Goal: Information Seeking & Learning: Learn about a topic

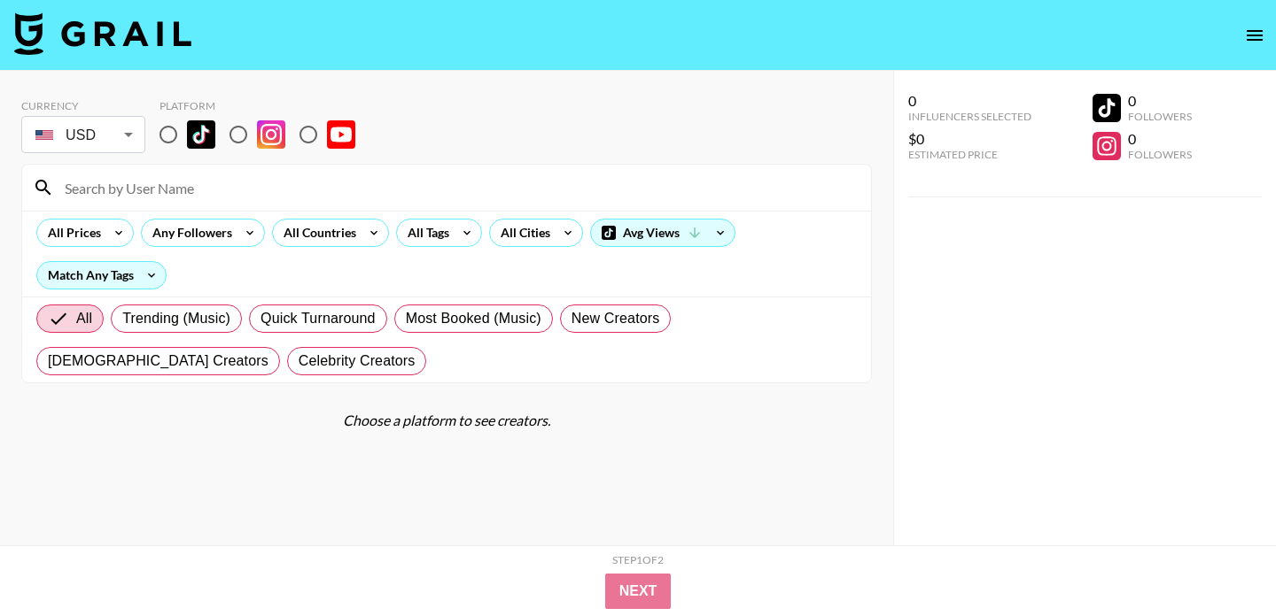
click at [166, 134] on input "radio" at bounding box center [168, 134] width 37 height 37
radio input "true"
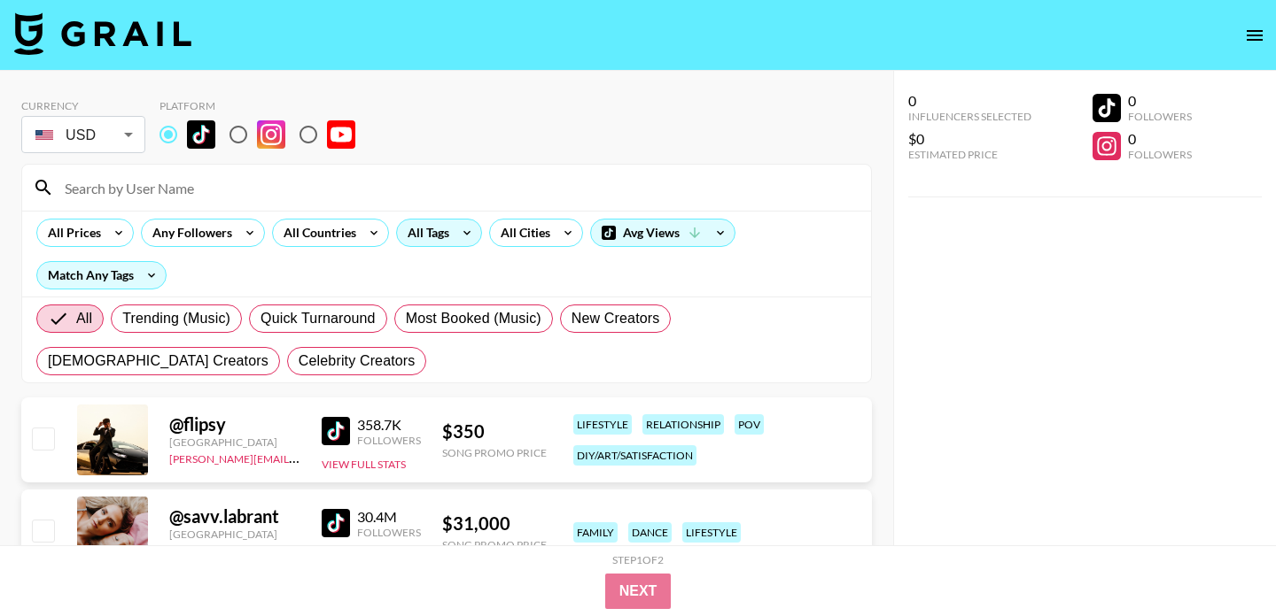
click at [446, 236] on div "All Tags" at bounding box center [425, 233] width 56 height 27
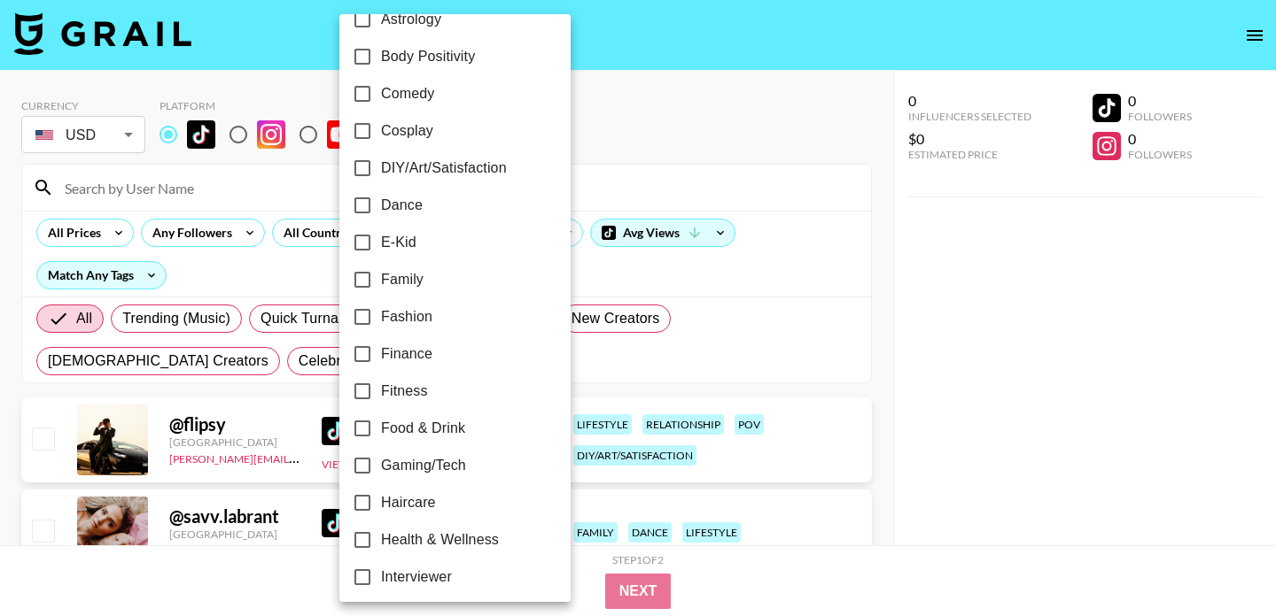
scroll to position [291, 0]
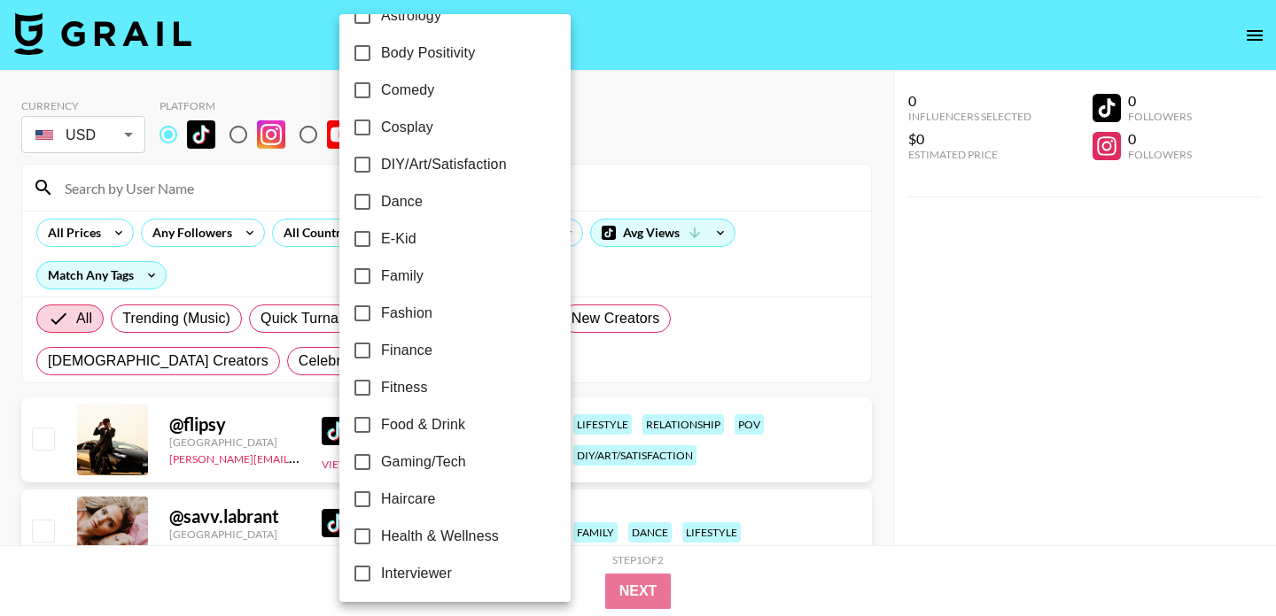
click at [409, 388] on span "Fitness" at bounding box center [404, 387] width 47 height 21
click at [381, 388] on input "Fitness" at bounding box center [362, 387] width 37 height 37
checkbox input "true"
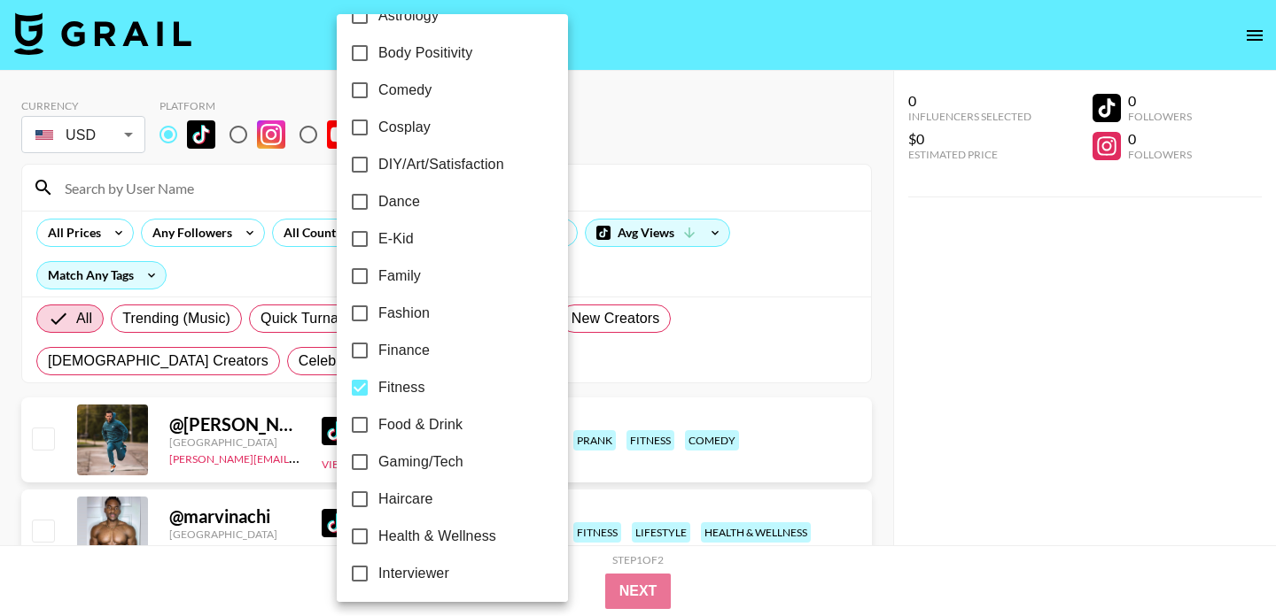
click at [757, 128] on div at bounding box center [638, 308] width 1276 height 616
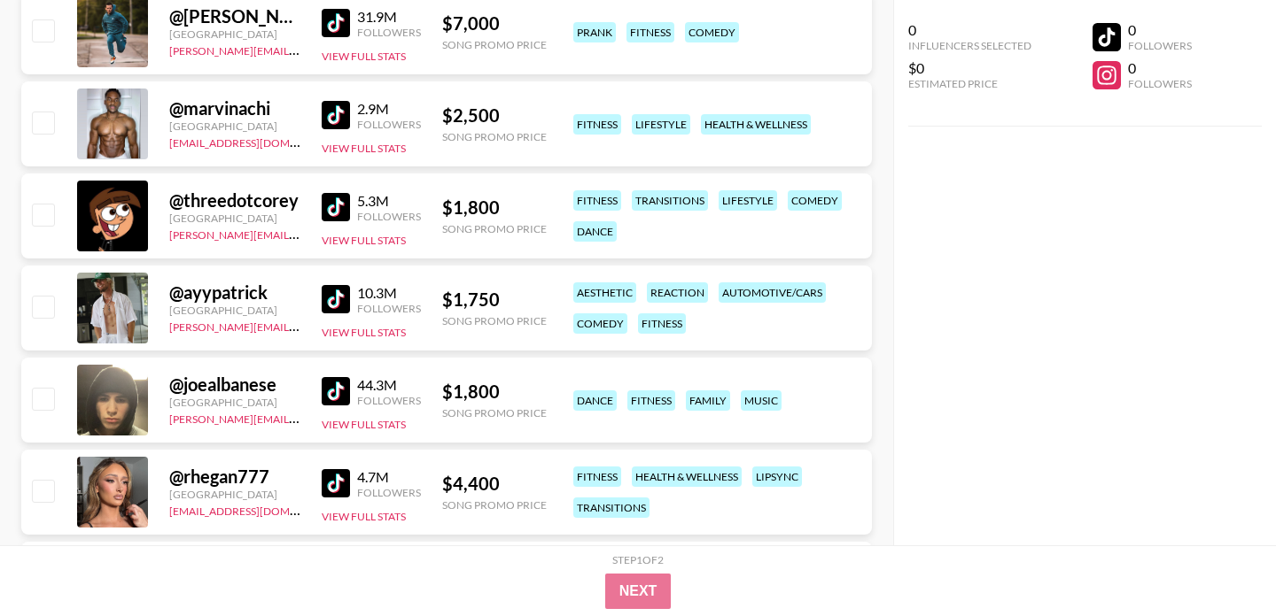
scroll to position [0, 0]
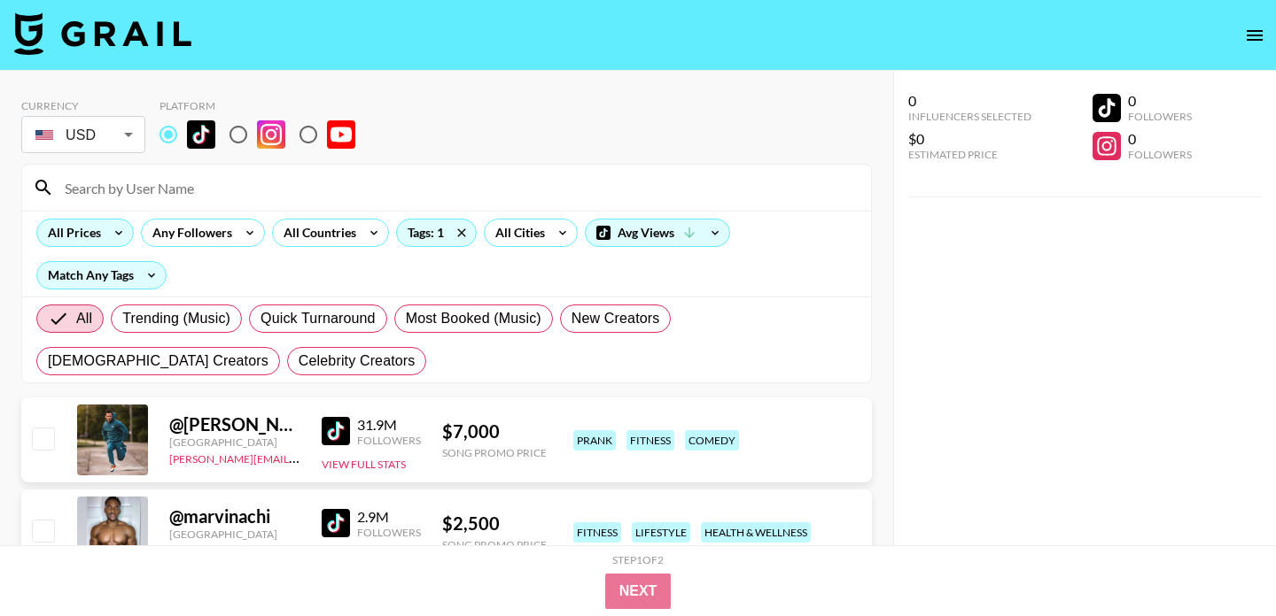
click at [118, 233] on icon at bounding box center [118, 233] width 7 height 4
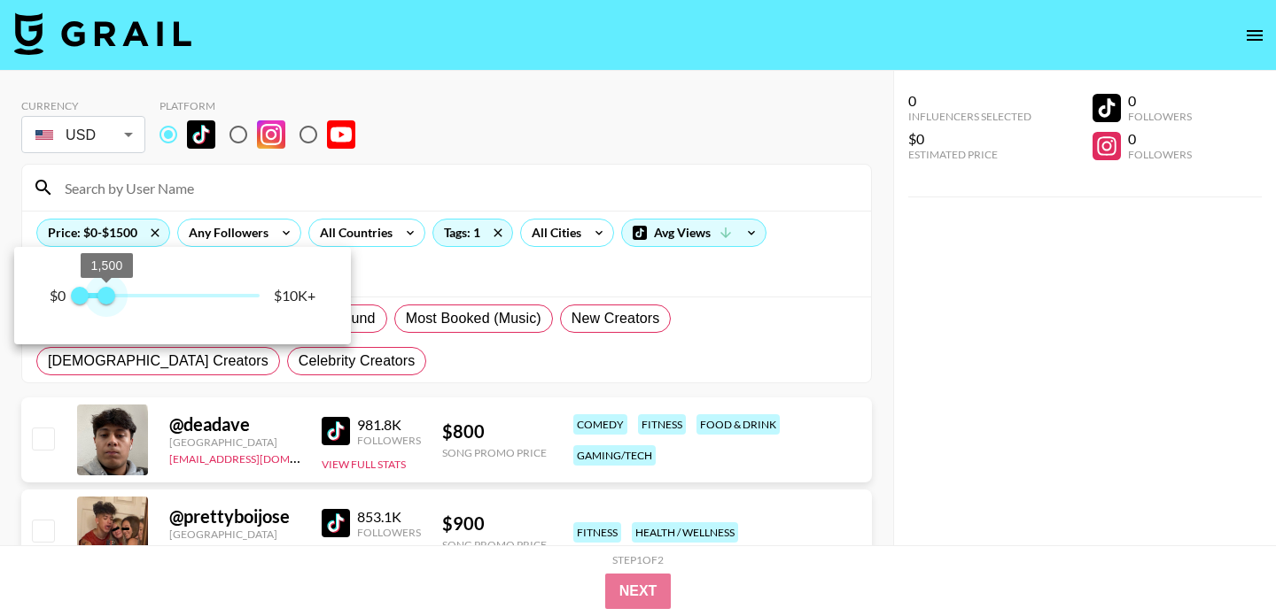
type input "1250"
drag, startPoint x: 257, startPoint y: 292, endPoint x: 104, endPoint y: 294, distance: 153.2
click at [104, 294] on span "1,250" at bounding box center [102, 296] width 18 height 18
click at [445, 113] on div at bounding box center [638, 308] width 1276 height 616
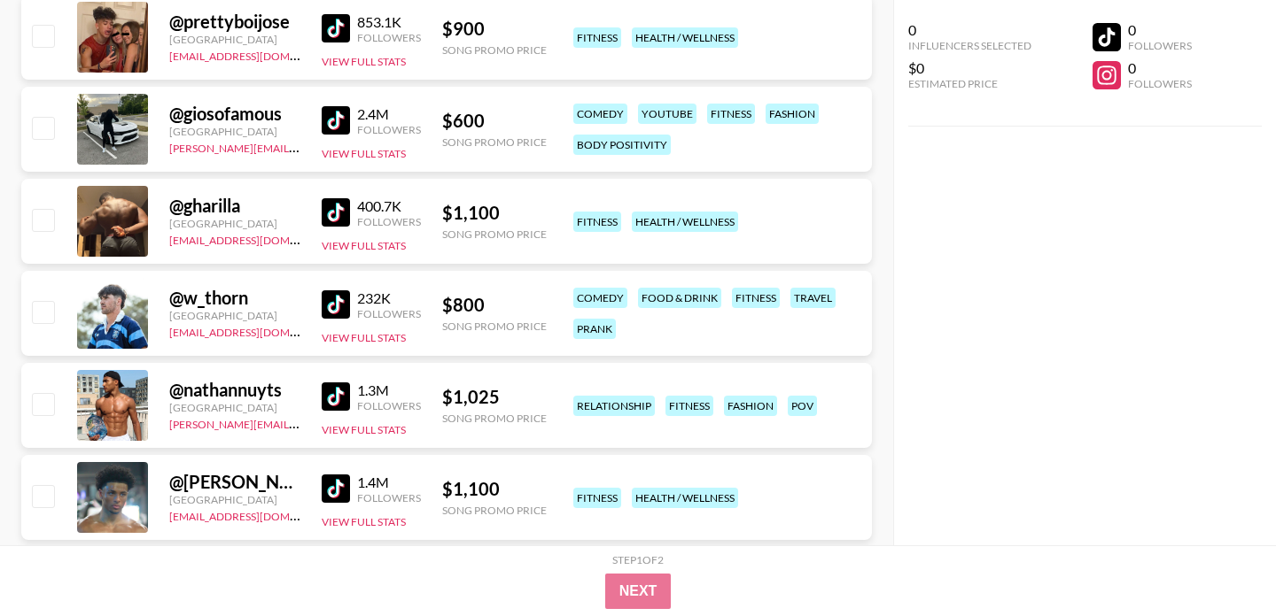
scroll to position [511, 0]
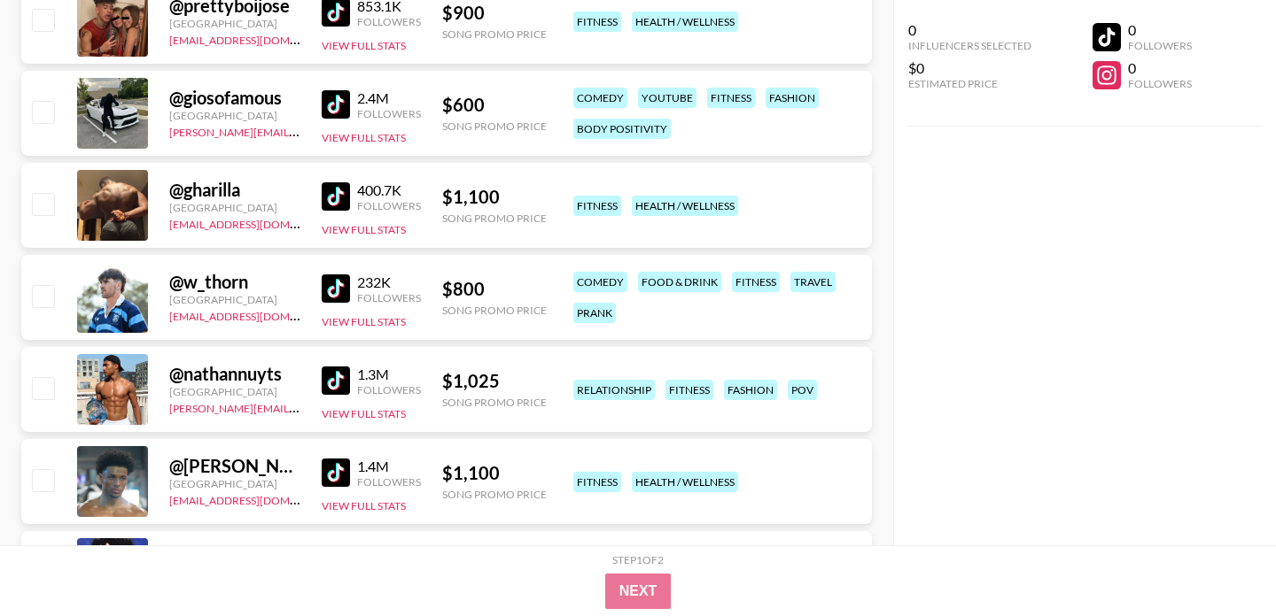
click at [343, 370] on img at bounding box center [336, 381] width 28 height 28
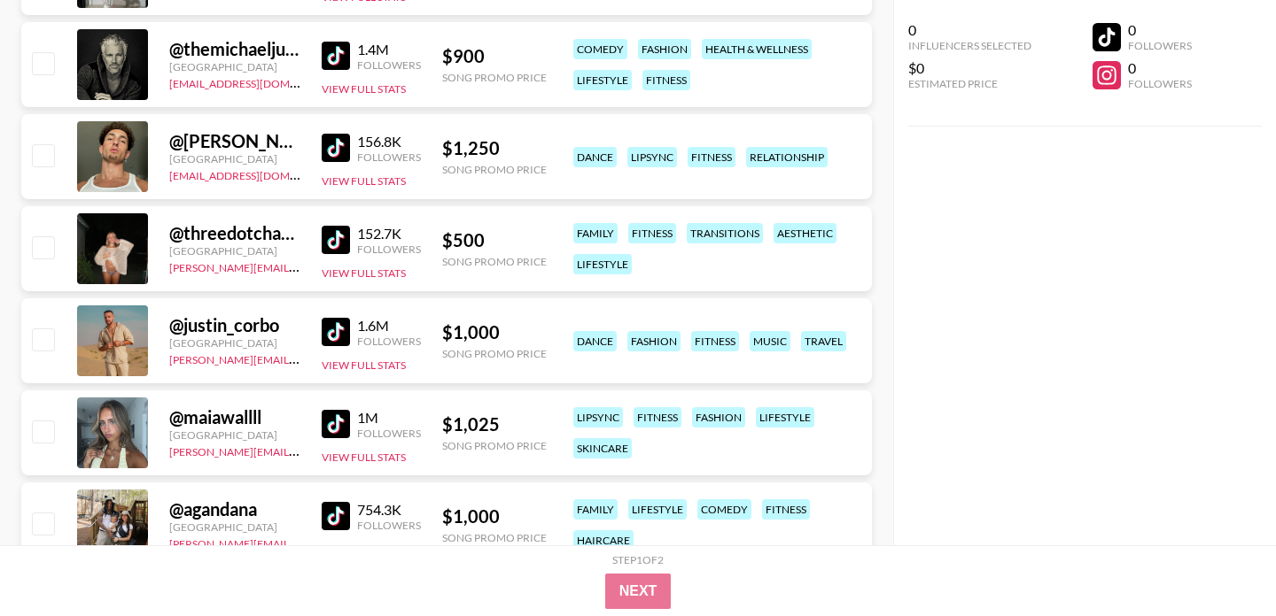
scroll to position [3331, 0]
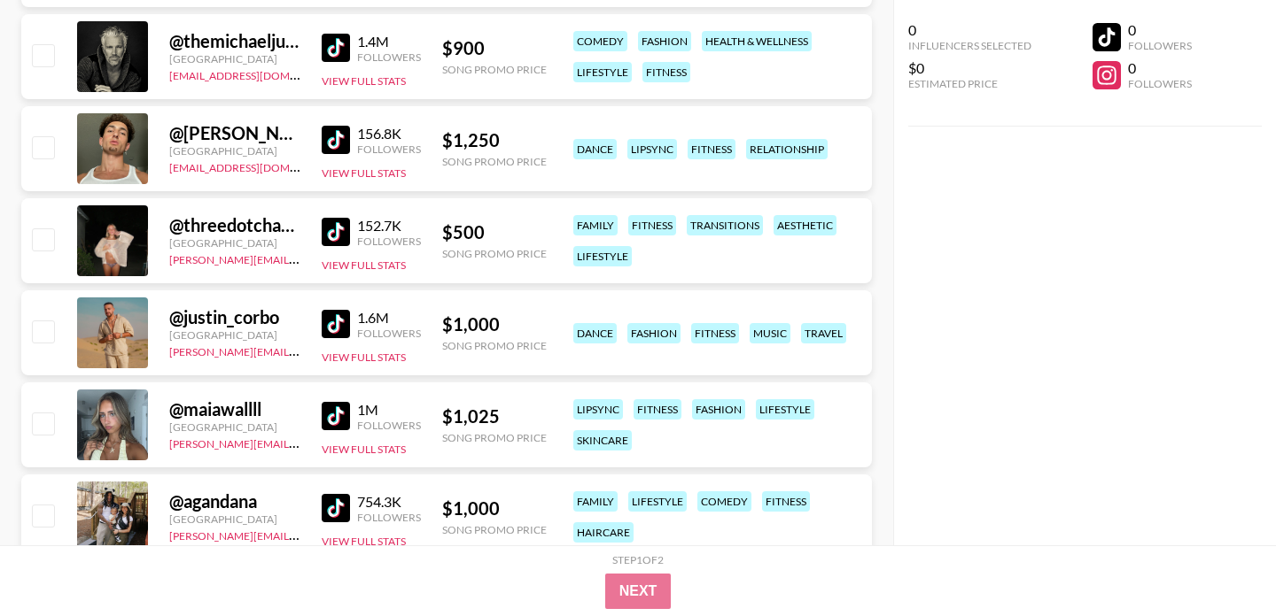
click at [344, 228] on img at bounding box center [336, 232] width 28 height 28
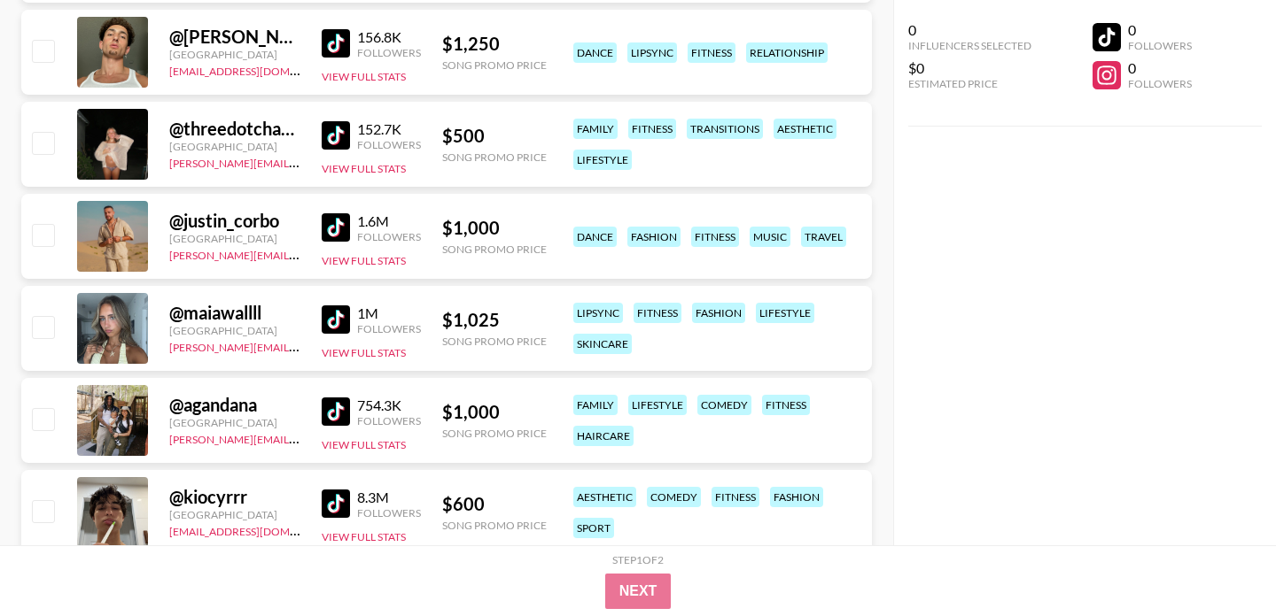
scroll to position [3447, 0]
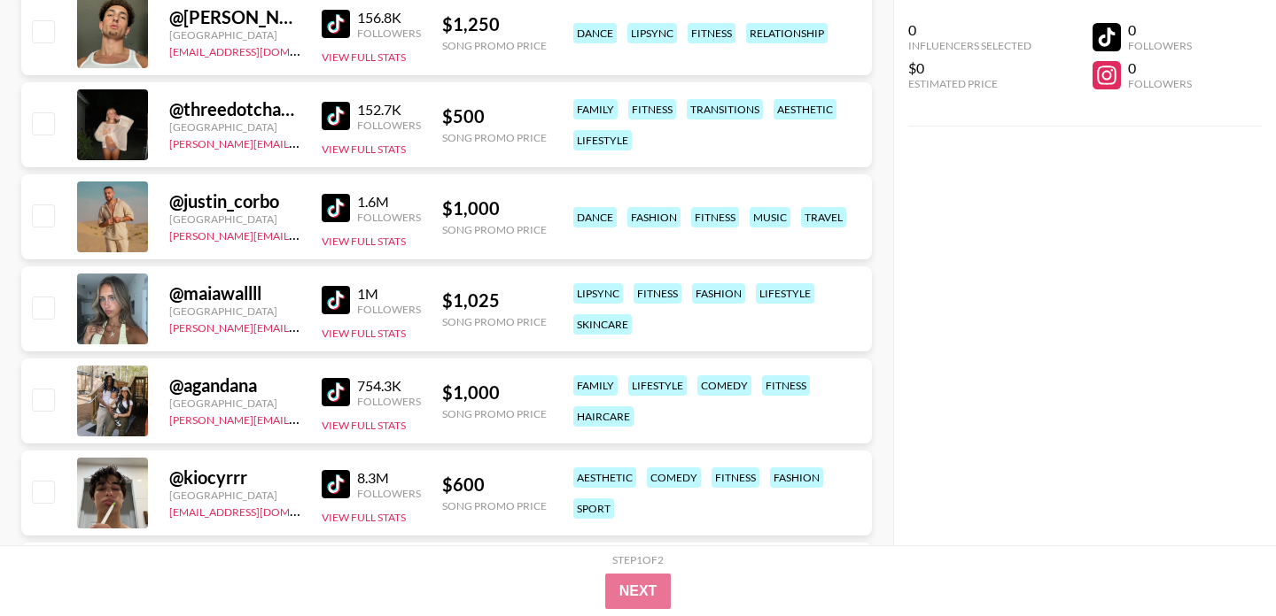
click at [350, 299] on link at bounding box center [339, 300] width 35 height 28
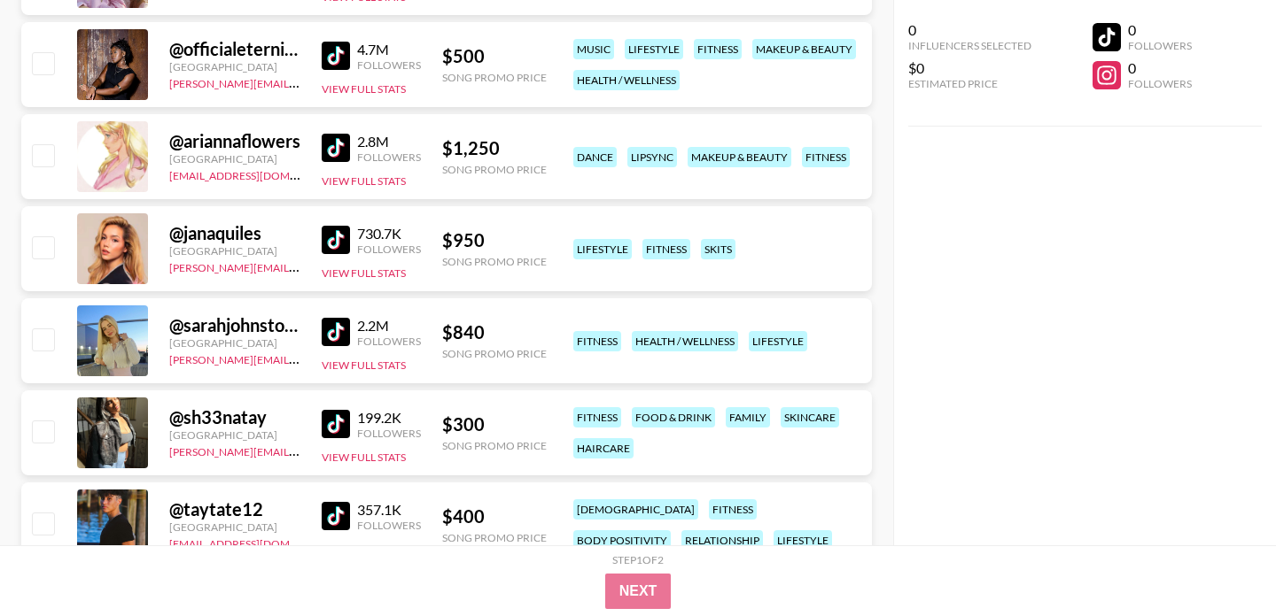
scroll to position [4430, 0]
click at [333, 336] on img at bounding box center [336, 331] width 28 height 28
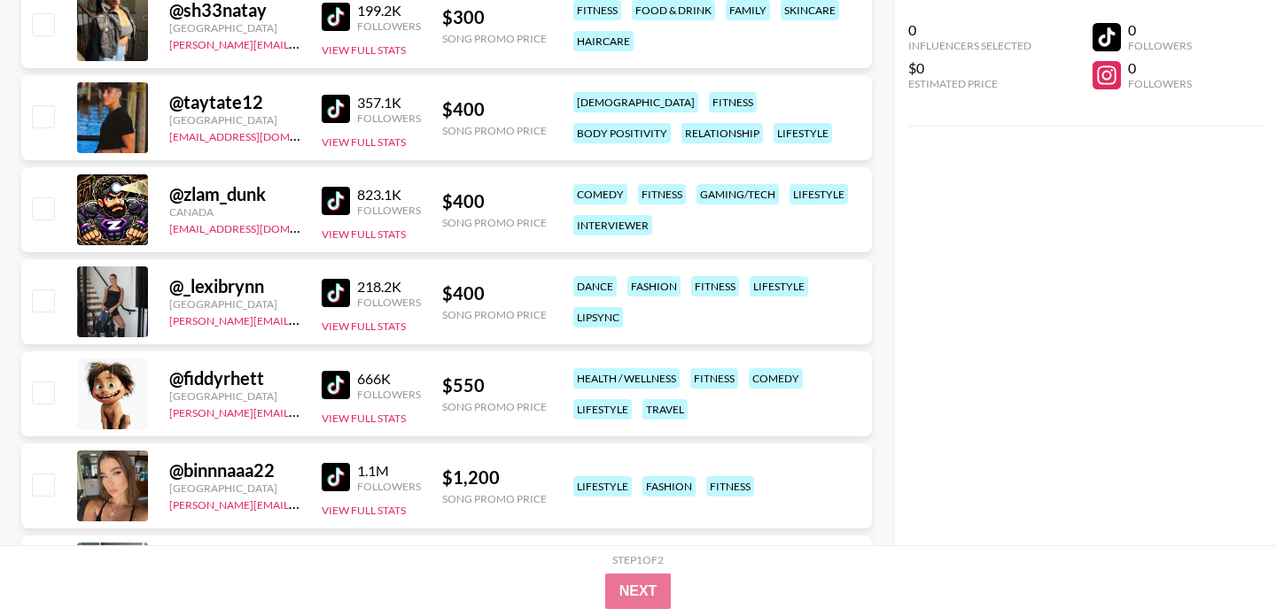
scroll to position [4837, 0]
click at [337, 289] on img at bounding box center [336, 292] width 28 height 28
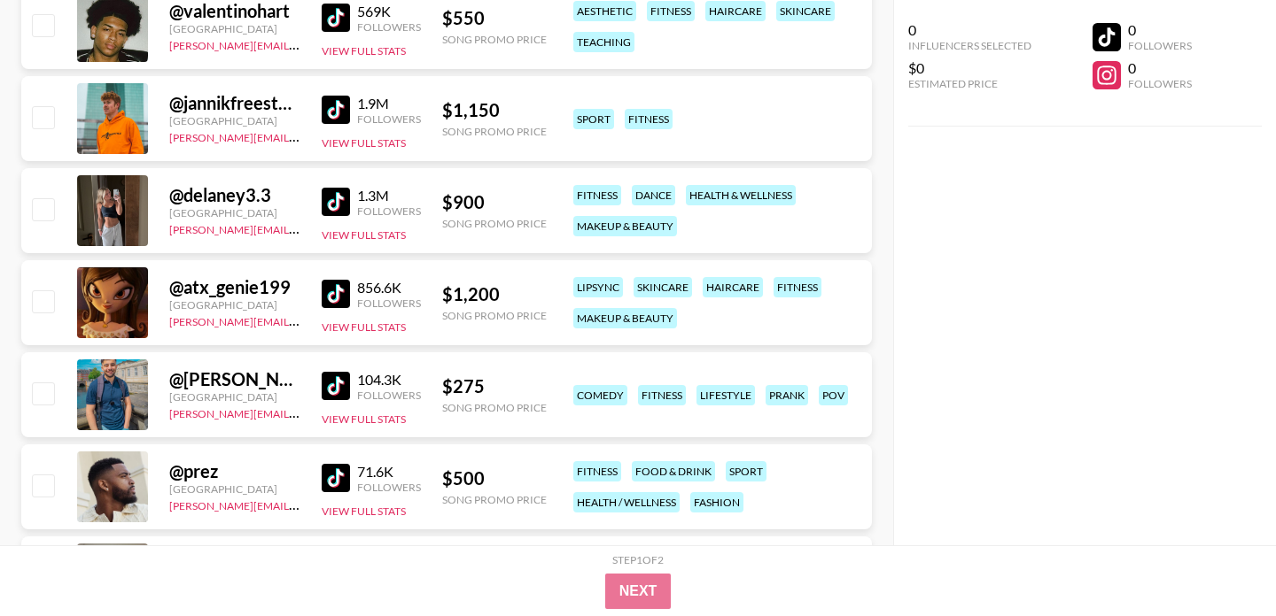
scroll to position [6308, 0]
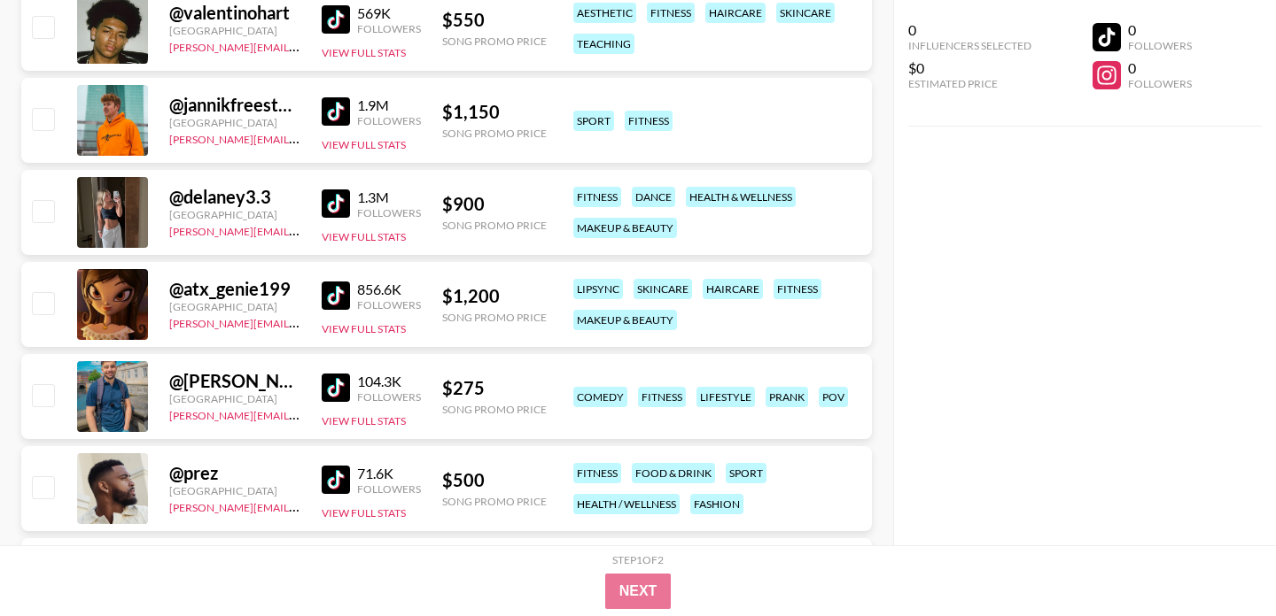
click at [340, 206] on img at bounding box center [336, 204] width 28 height 28
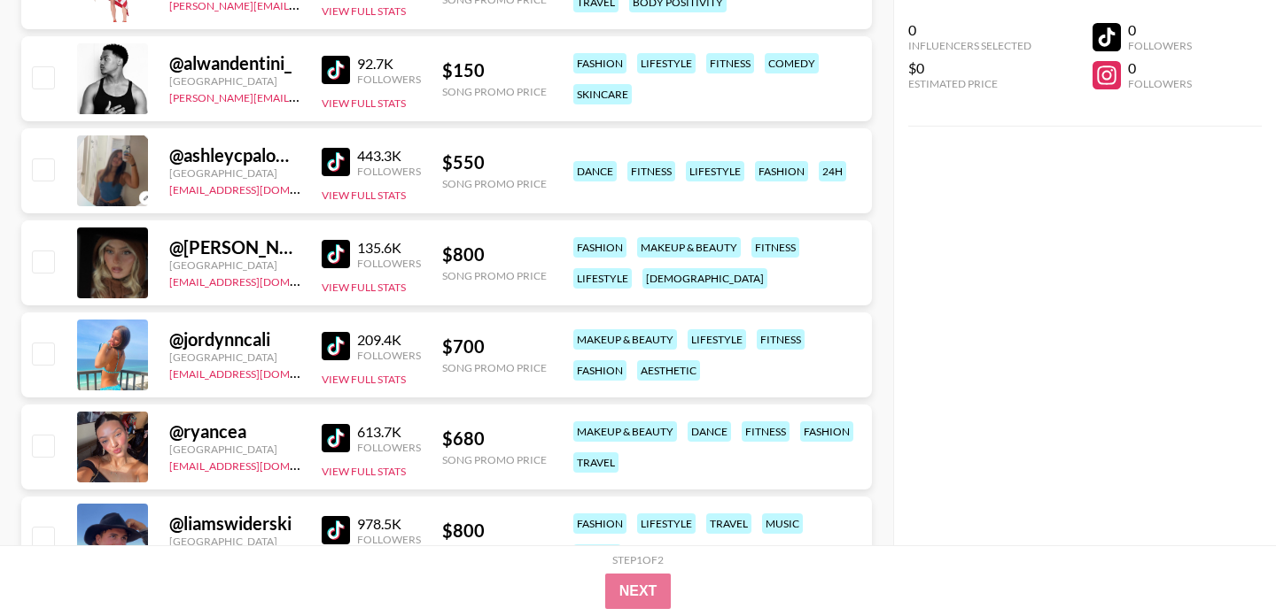
scroll to position [6997, 0]
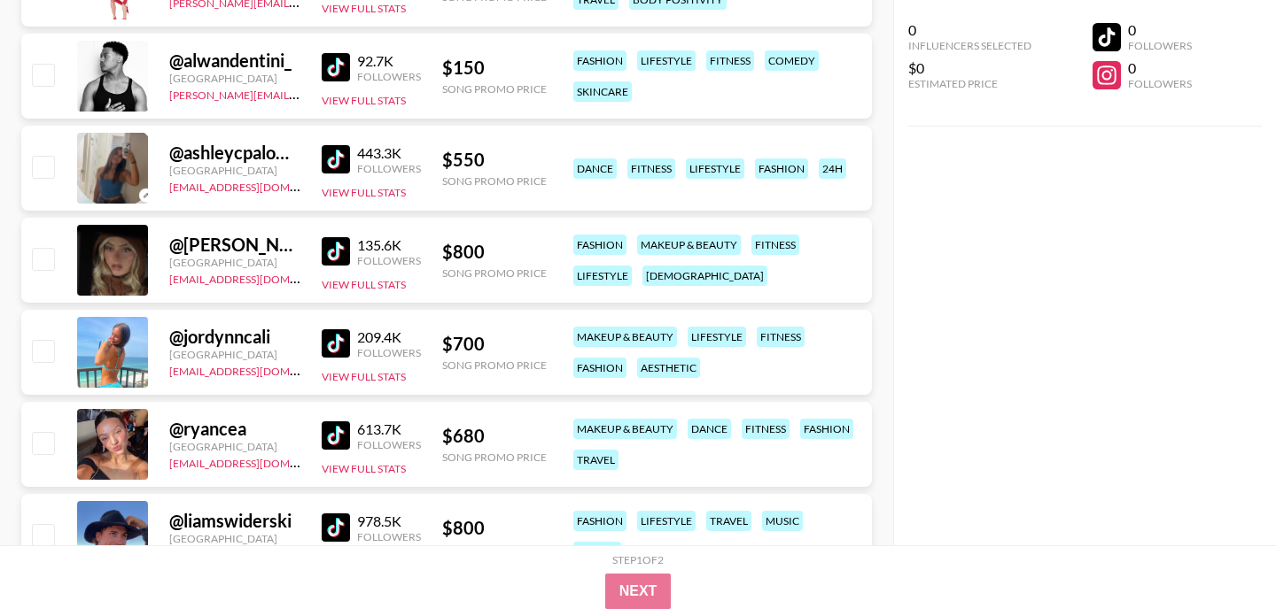
click at [328, 159] on img at bounding box center [336, 159] width 28 height 28
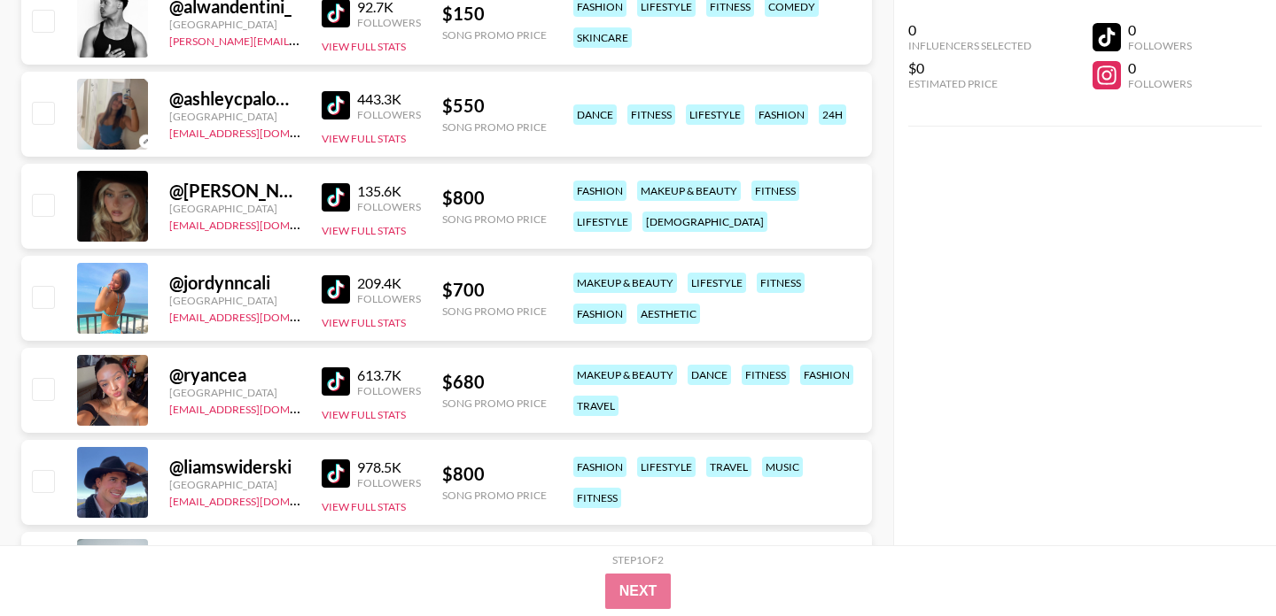
scroll to position [7060, 0]
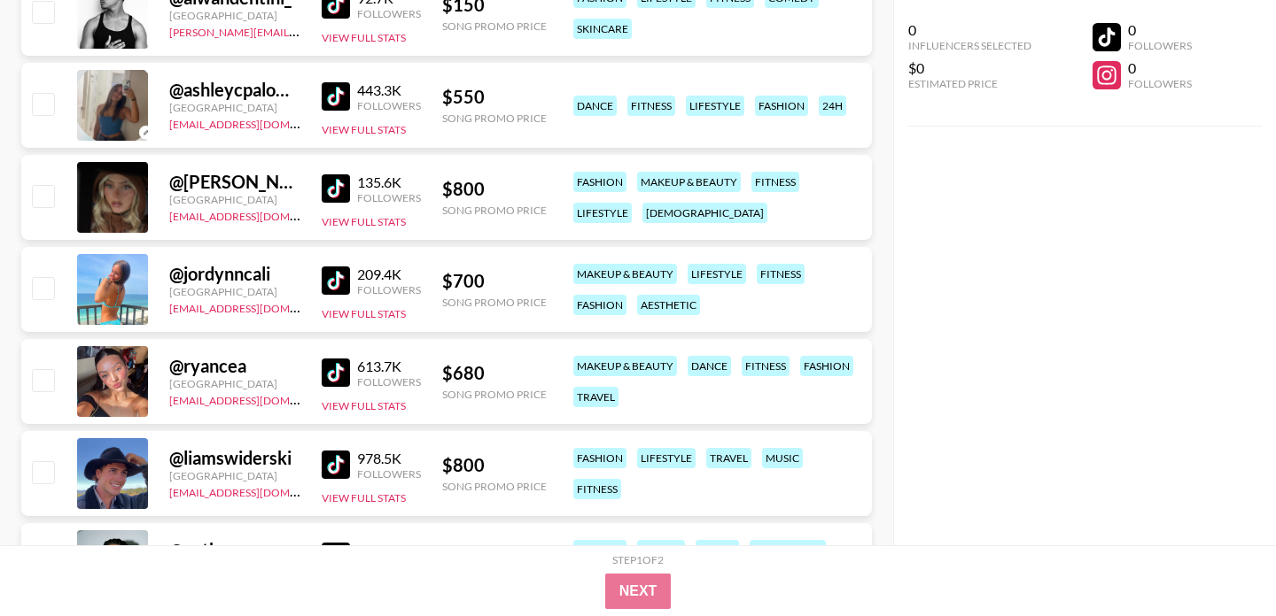
click at [334, 282] on img at bounding box center [336, 281] width 28 height 28
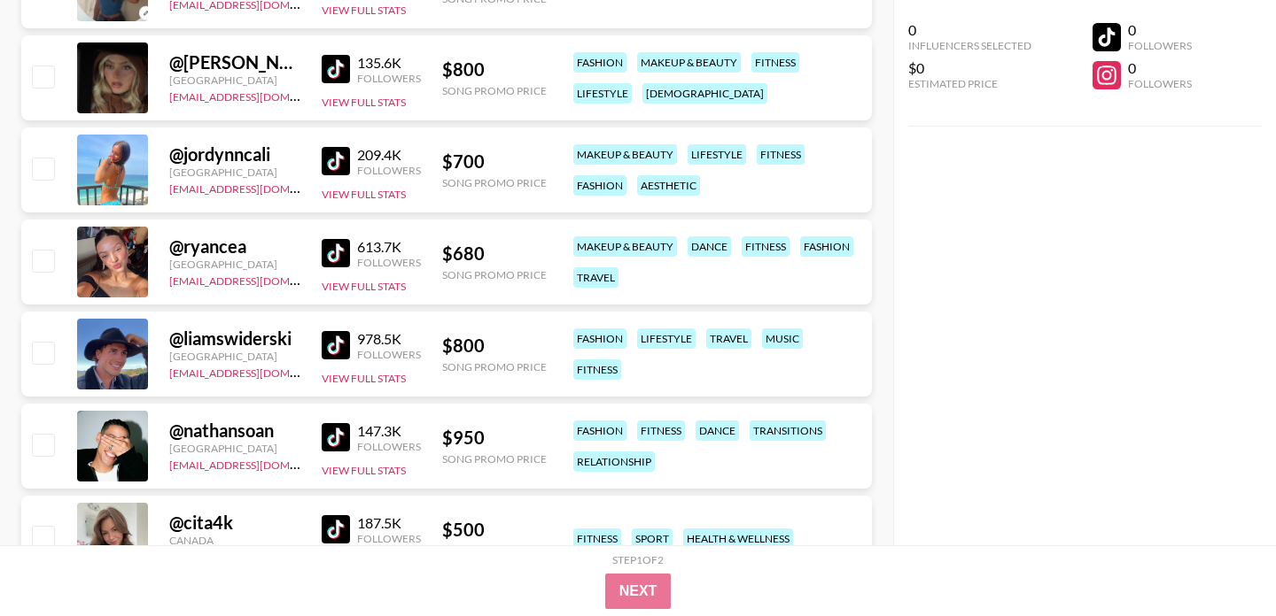
scroll to position [7183, 0]
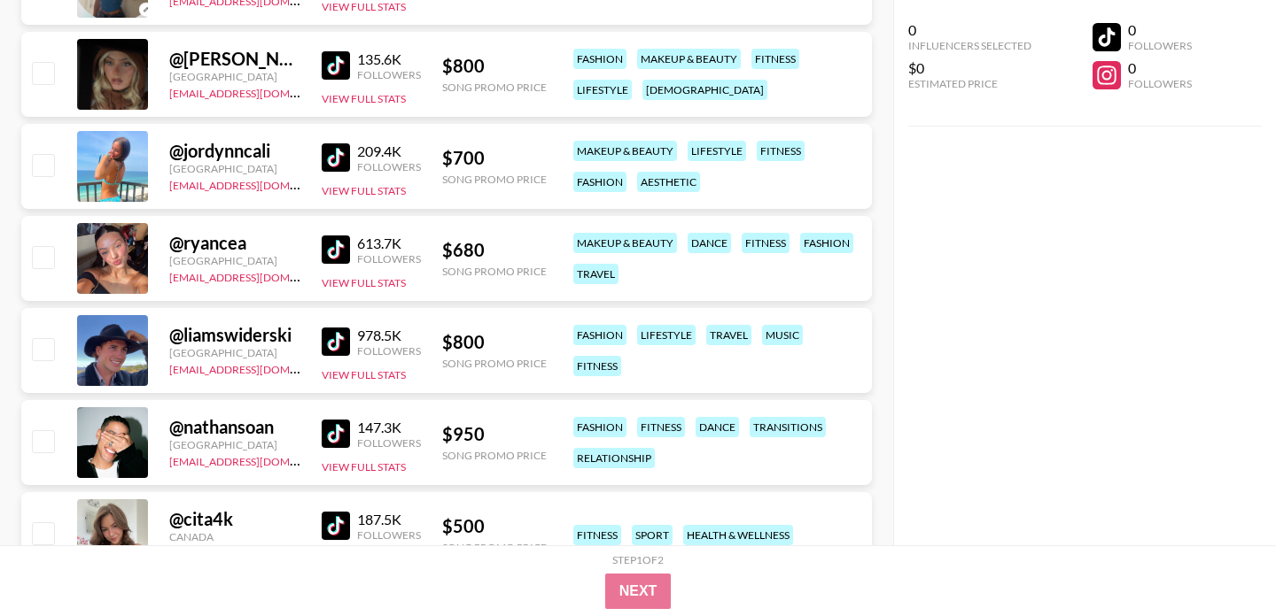
click at [336, 252] on img at bounding box center [336, 250] width 28 height 28
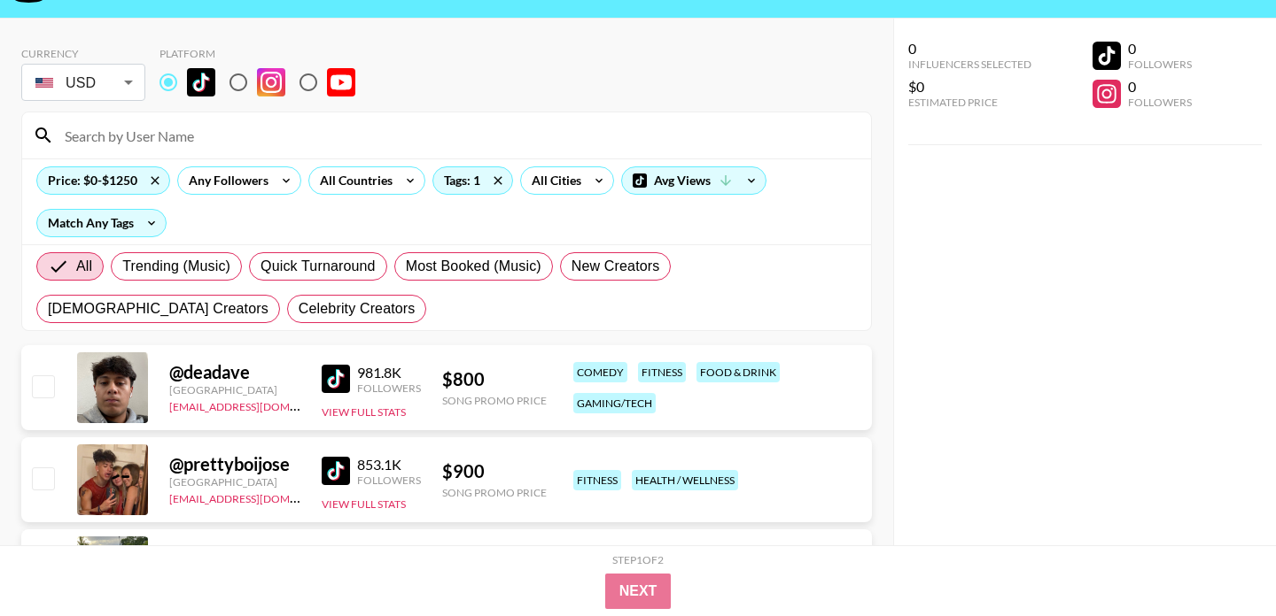
scroll to position [0, 0]
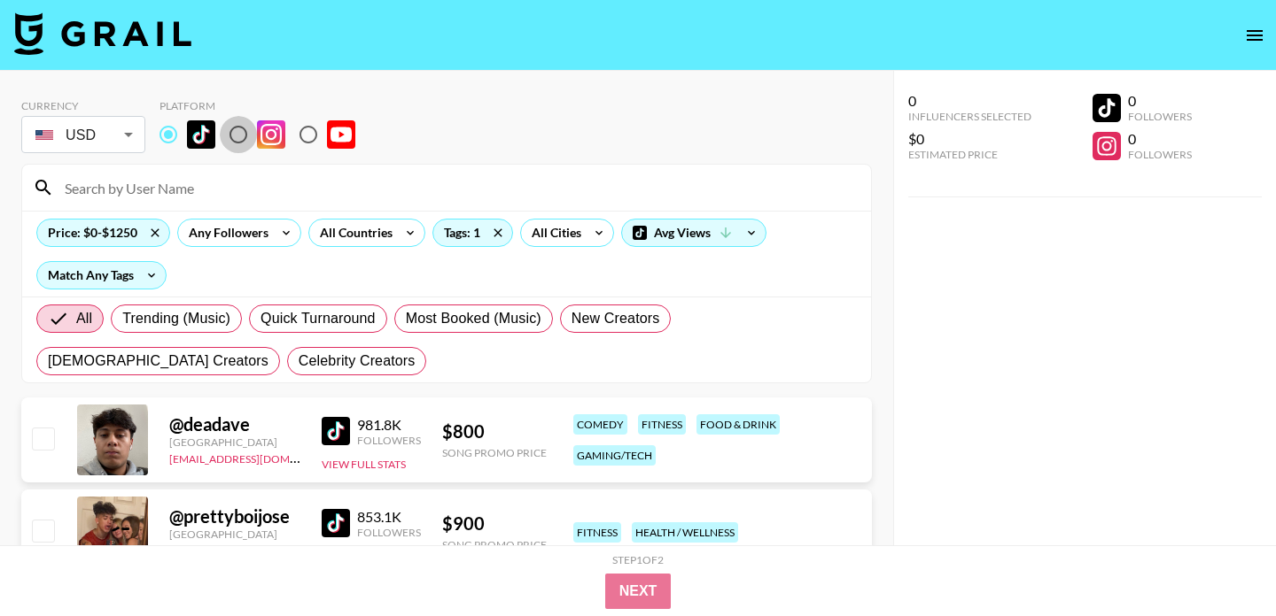
click at [229, 128] on input "radio" at bounding box center [238, 134] width 37 height 37
radio input "true"
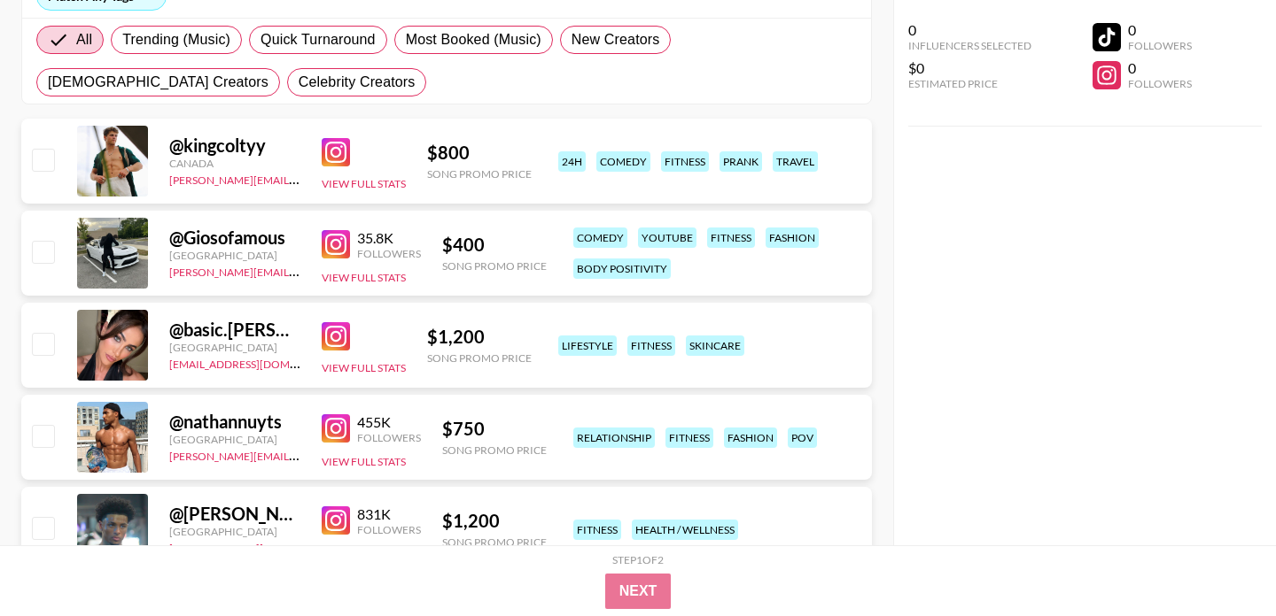
scroll to position [291, 0]
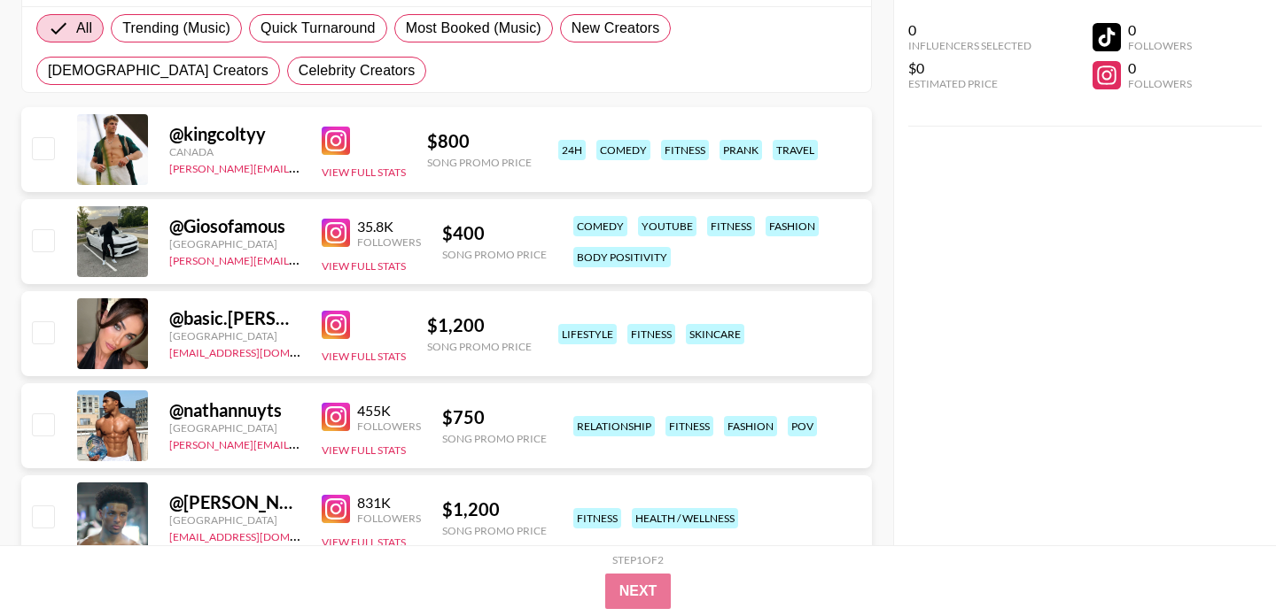
click at [331, 327] on img at bounding box center [336, 325] width 28 height 28
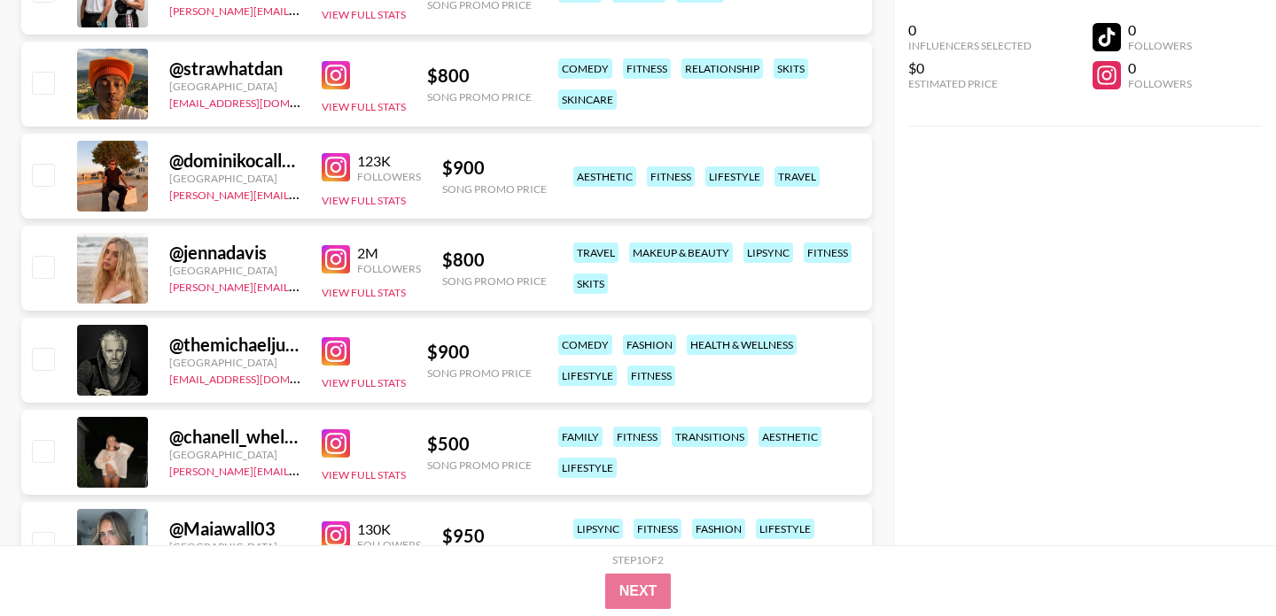
scroll to position [1432, 0]
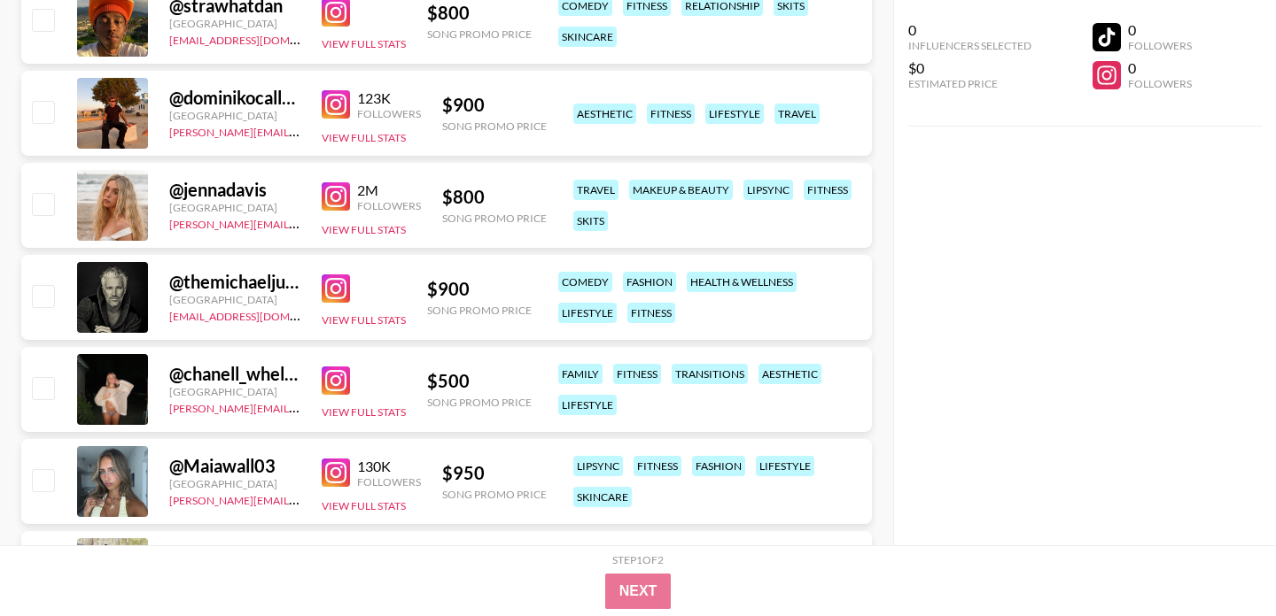
click at [341, 188] on img at bounding box center [336, 196] width 28 height 28
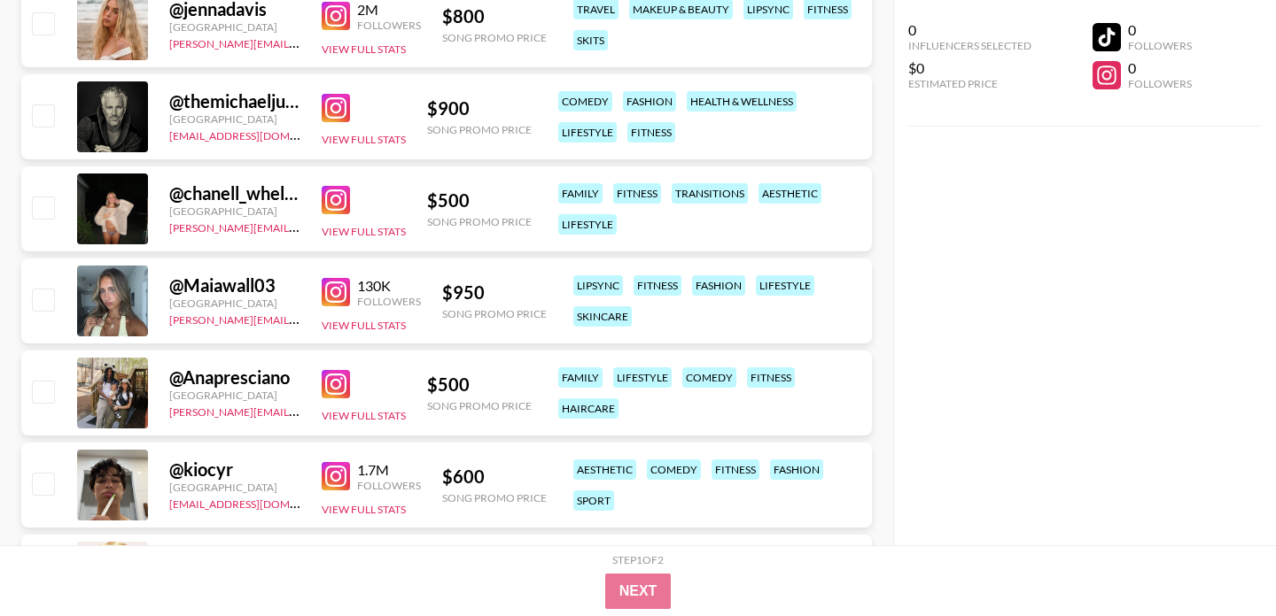
scroll to position [1615, 0]
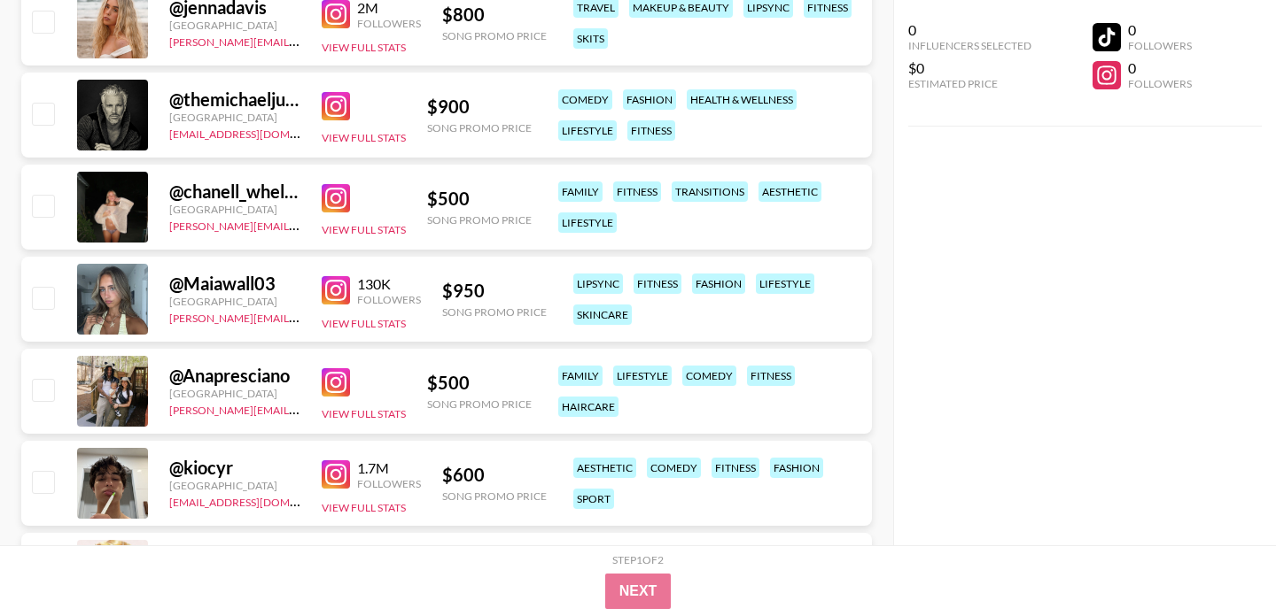
click at [342, 293] on img at bounding box center [336, 290] width 28 height 28
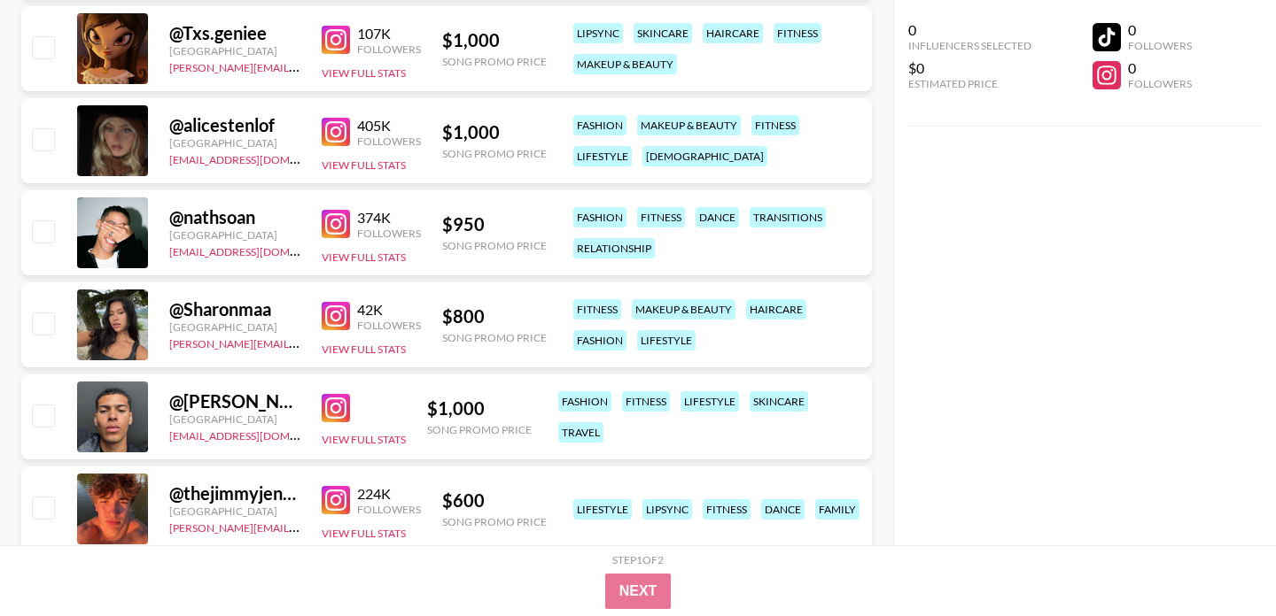
scroll to position [3165, 0]
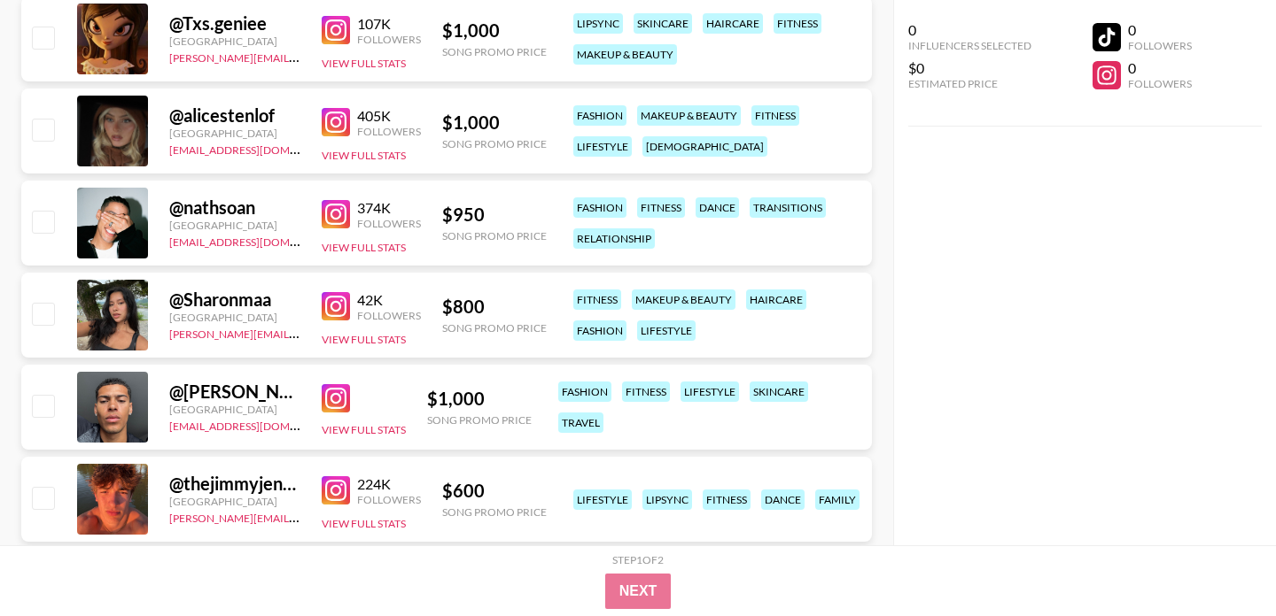
click at [339, 300] on img at bounding box center [336, 306] width 28 height 28
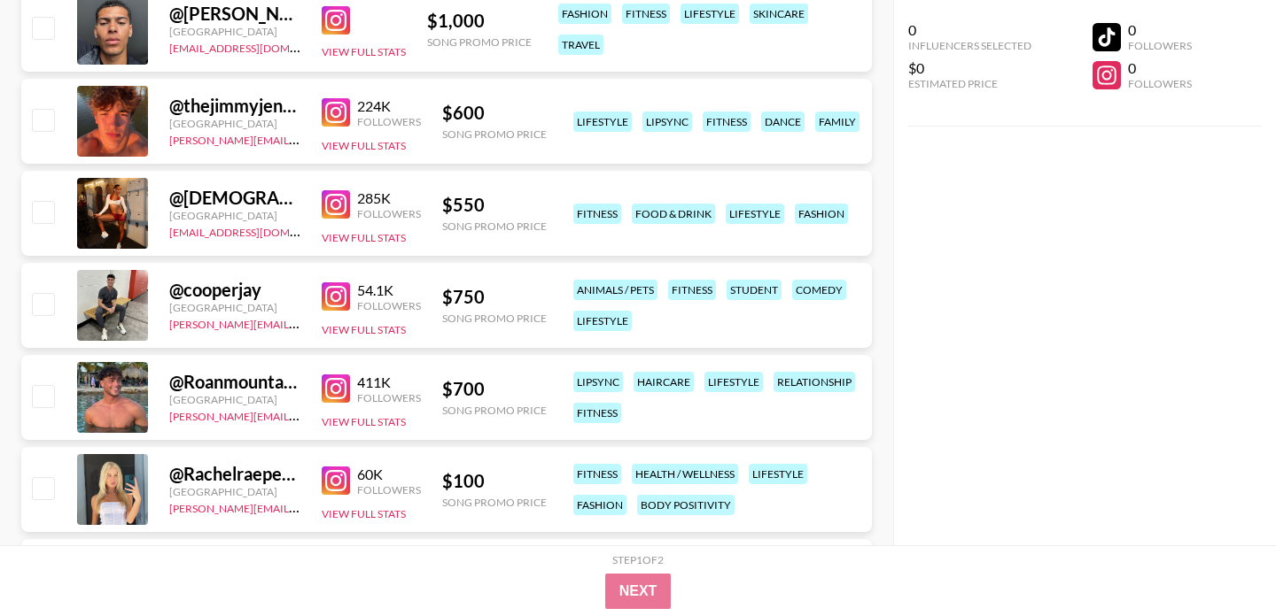
scroll to position [3541, 0]
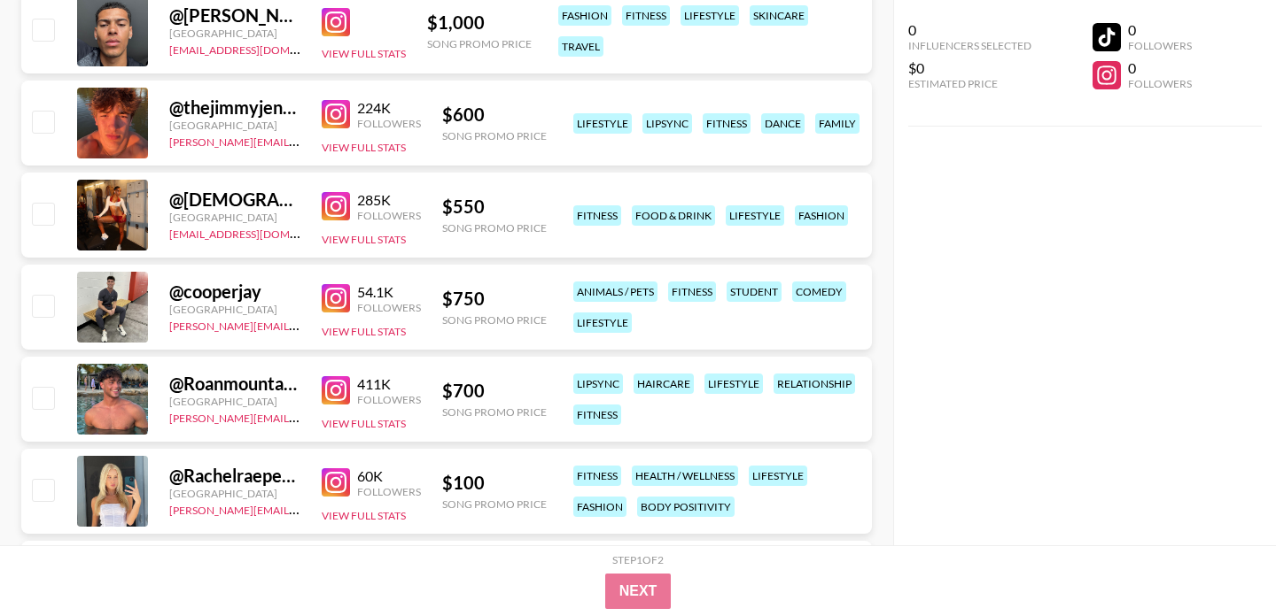
click at [339, 202] on img at bounding box center [336, 206] width 28 height 28
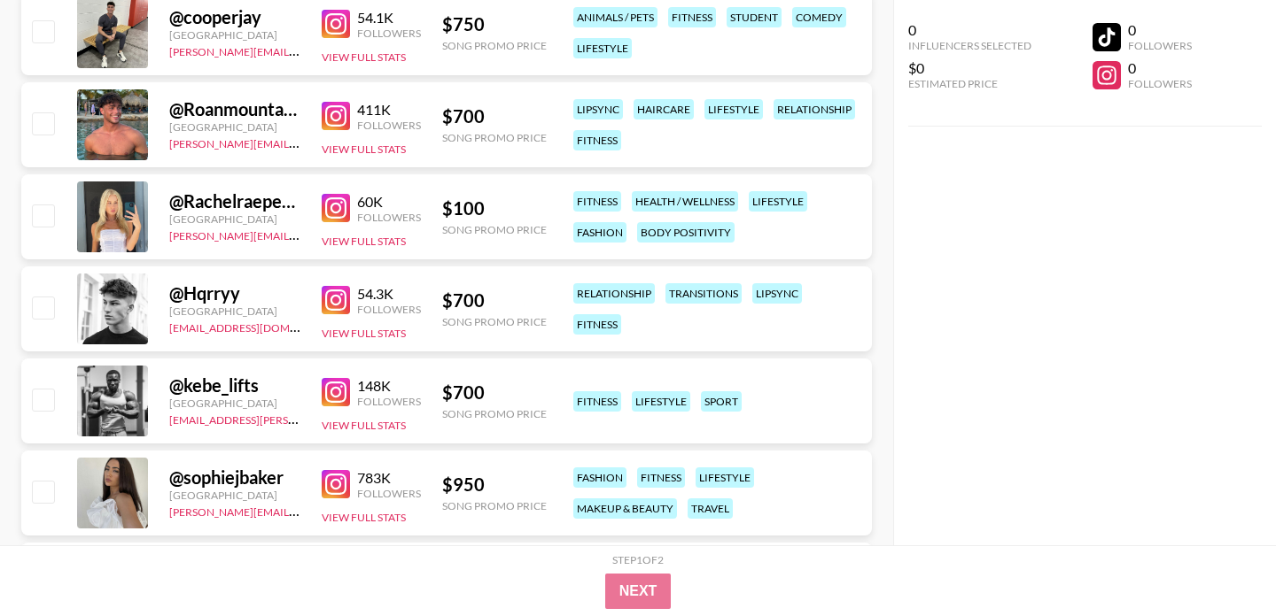
scroll to position [3817, 0]
click at [339, 202] on img at bounding box center [336, 207] width 28 height 28
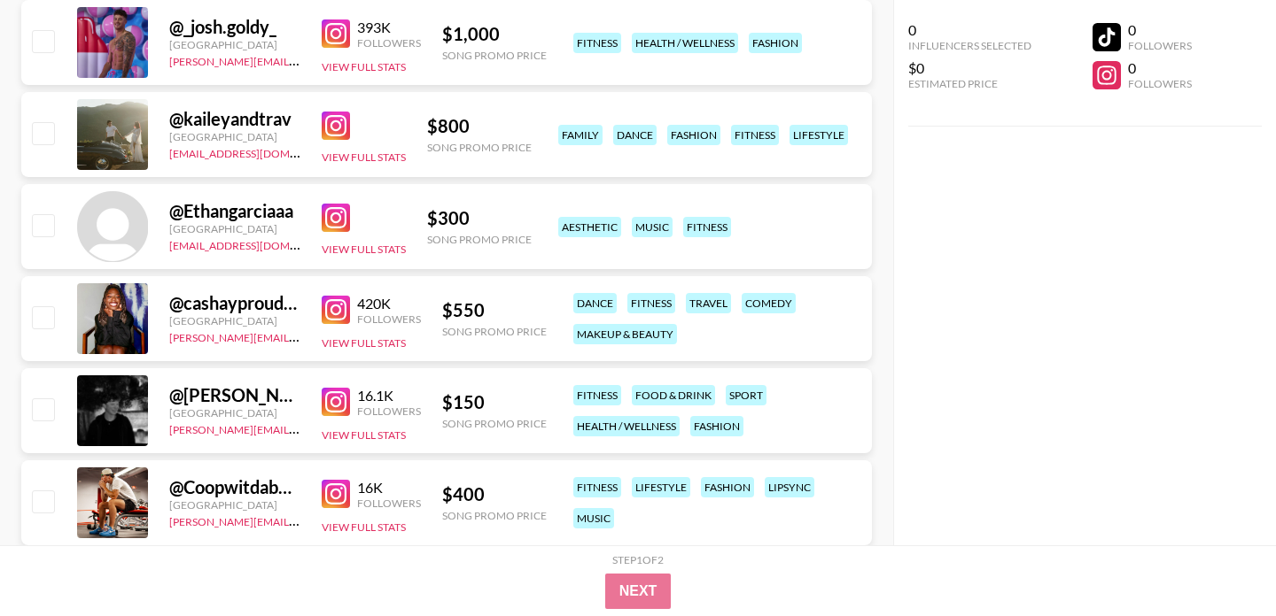
scroll to position [5006, 0]
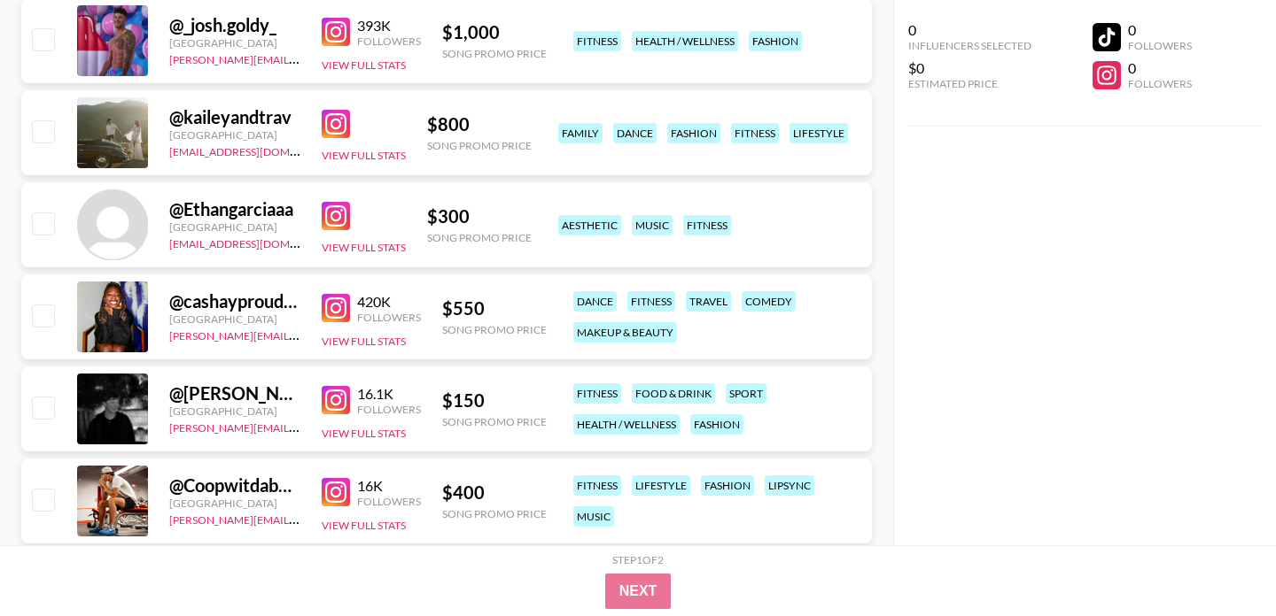
click at [330, 306] on img at bounding box center [336, 308] width 28 height 28
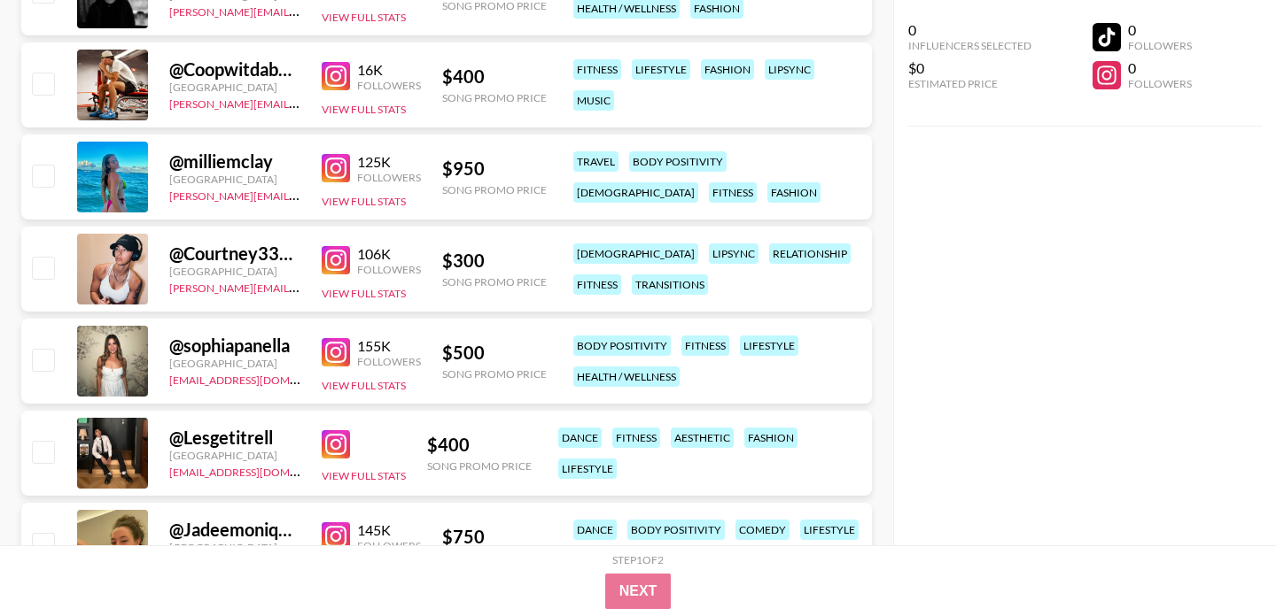
scroll to position [5424, 0]
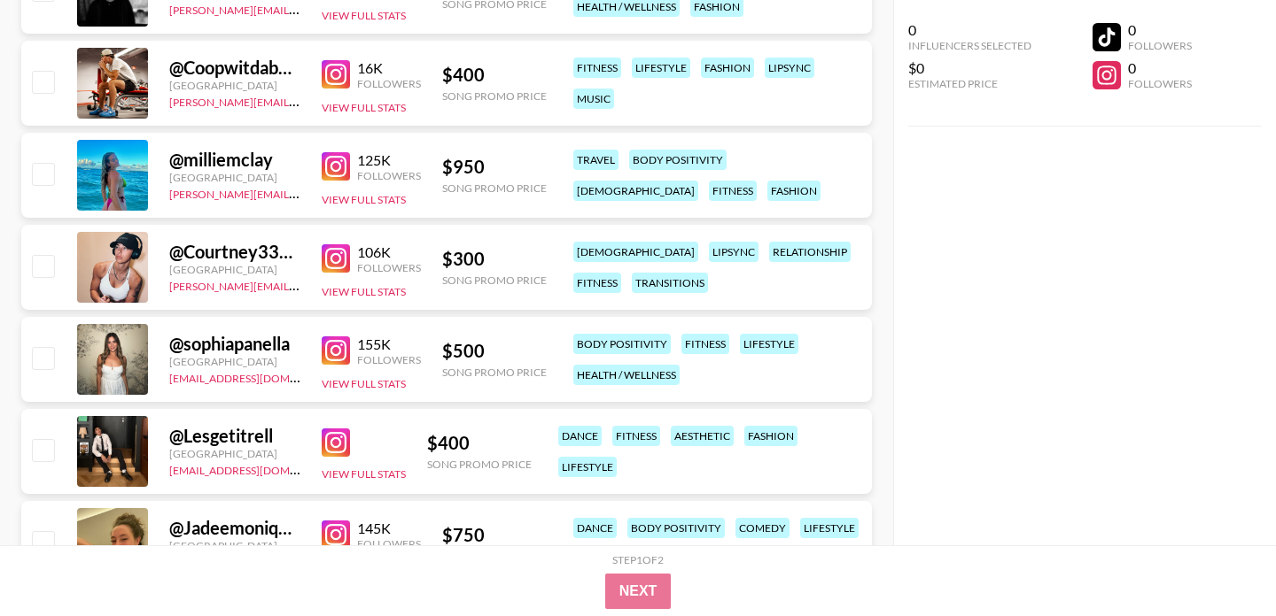
click at [339, 253] on img at bounding box center [336, 258] width 28 height 28
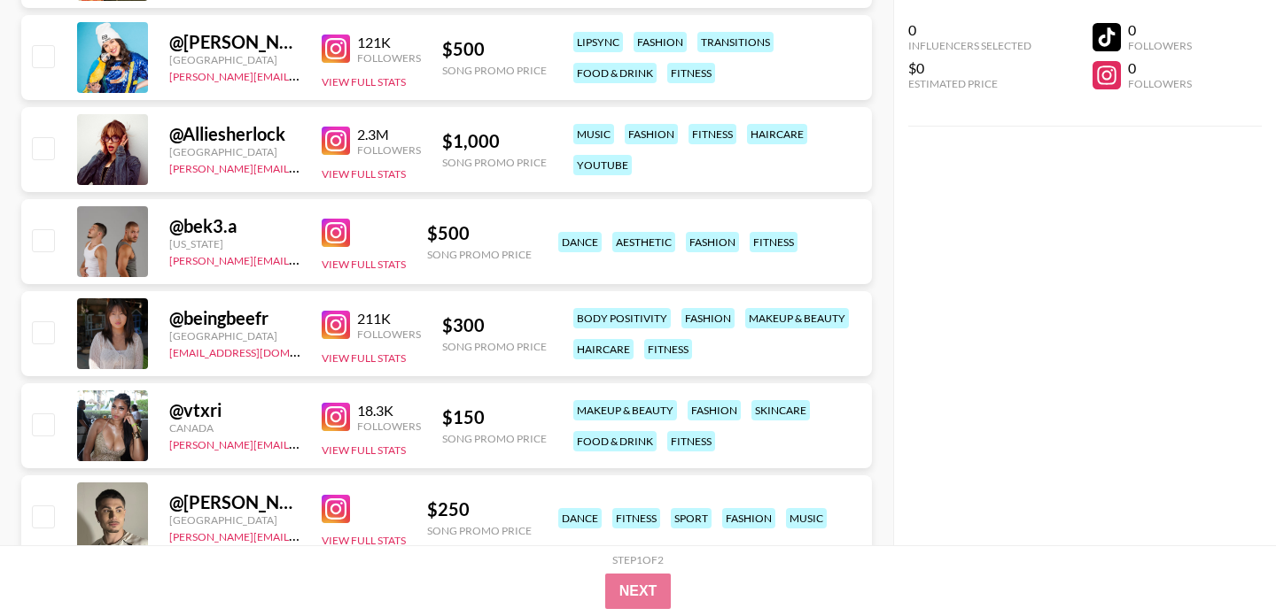
scroll to position [6015, 0]
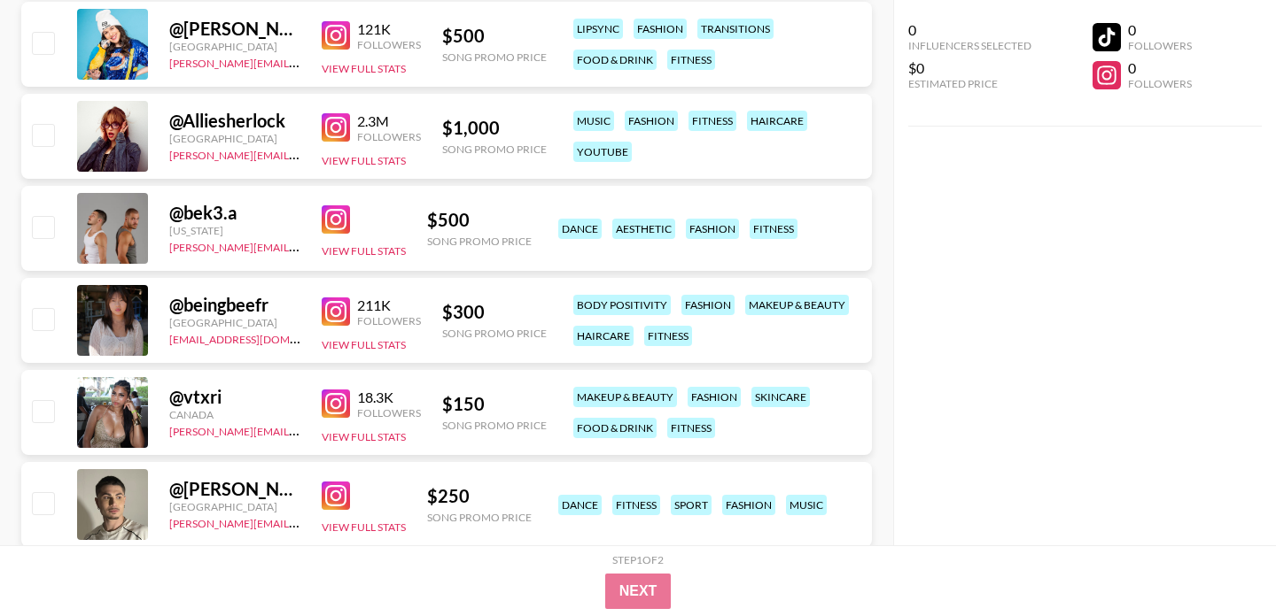
click at [333, 405] on img at bounding box center [336, 404] width 28 height 28
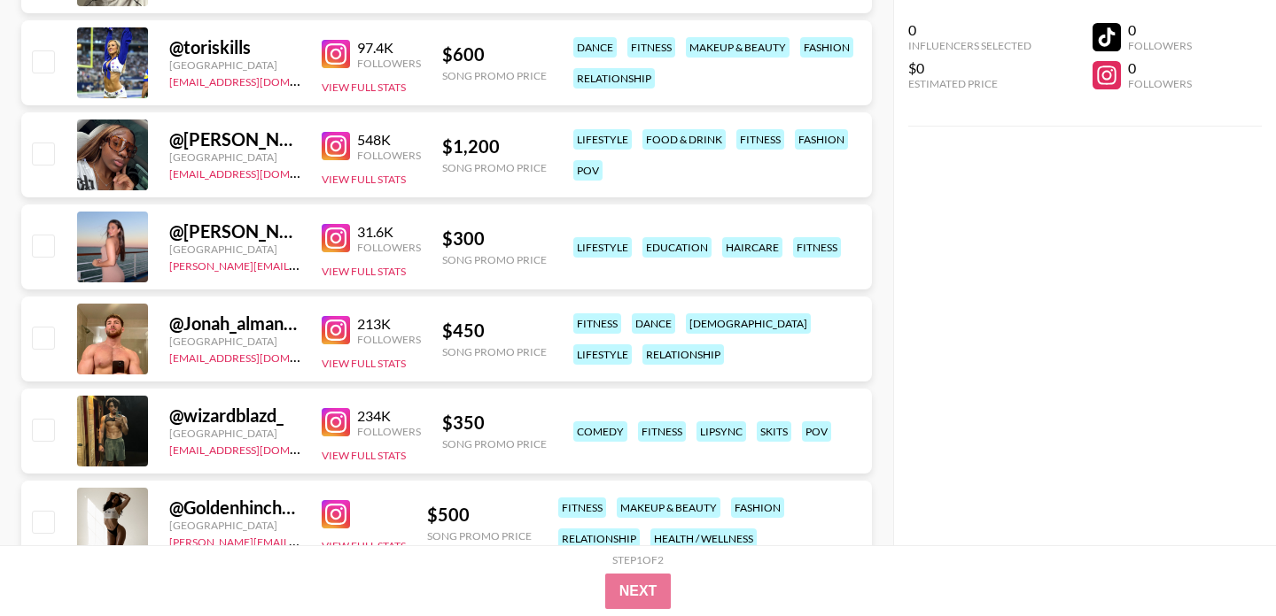
scroll to position [6621, 0]
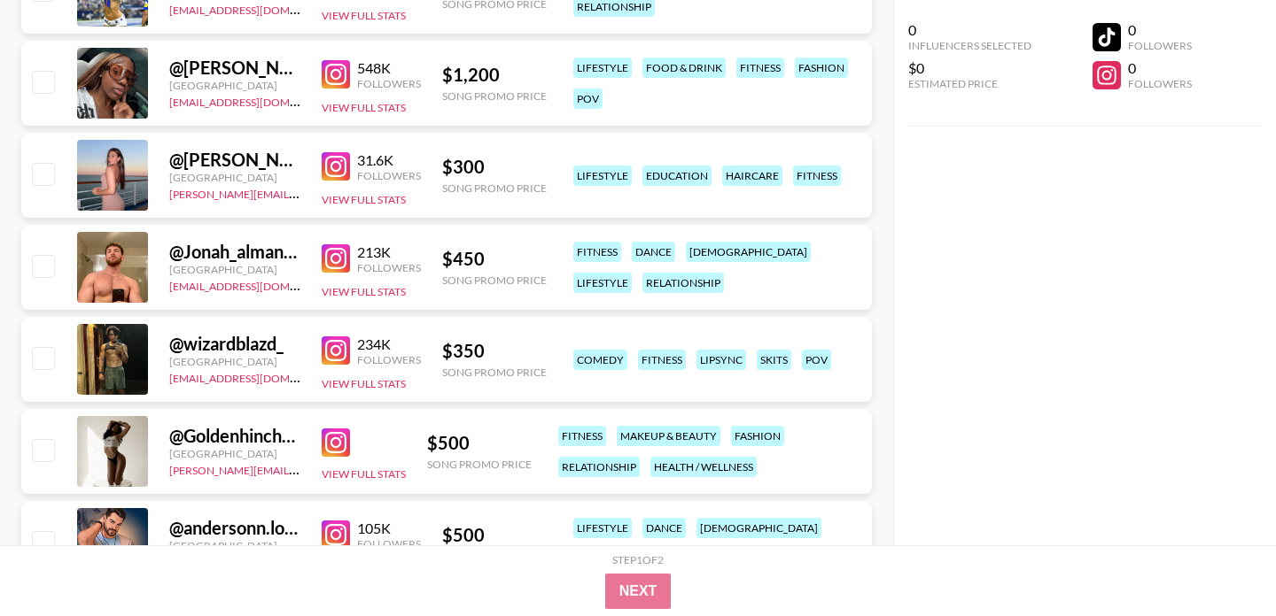
click at [331, 67] on img at bounding box center [336, 74] width 28 height 28
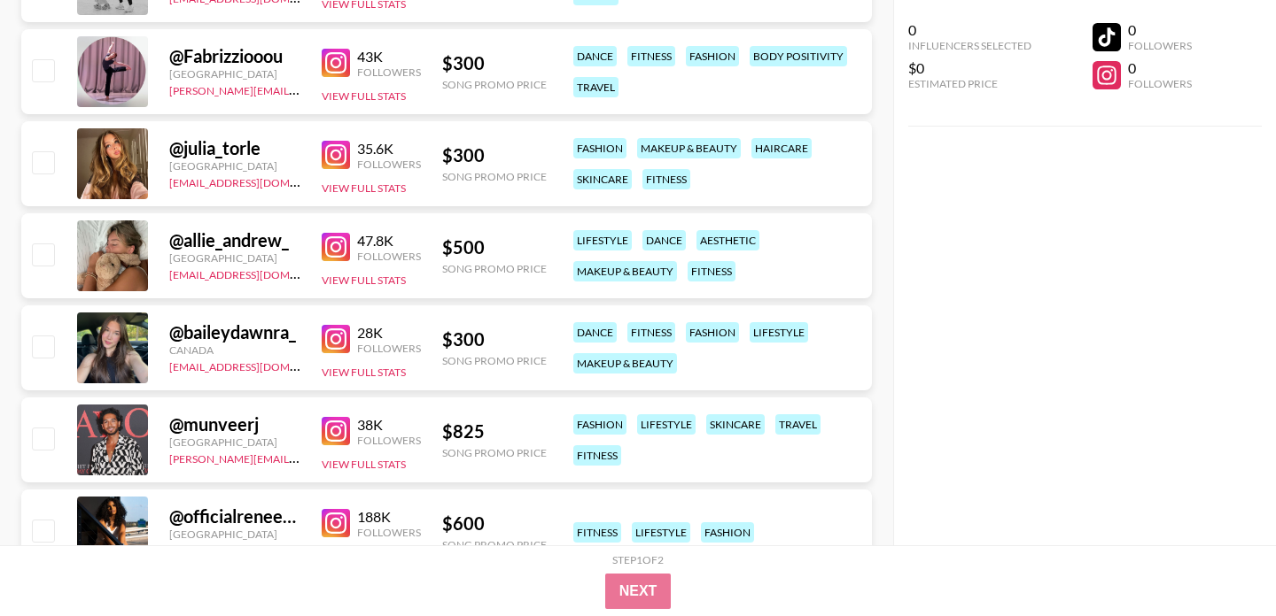
scroll to position [7836, 0]
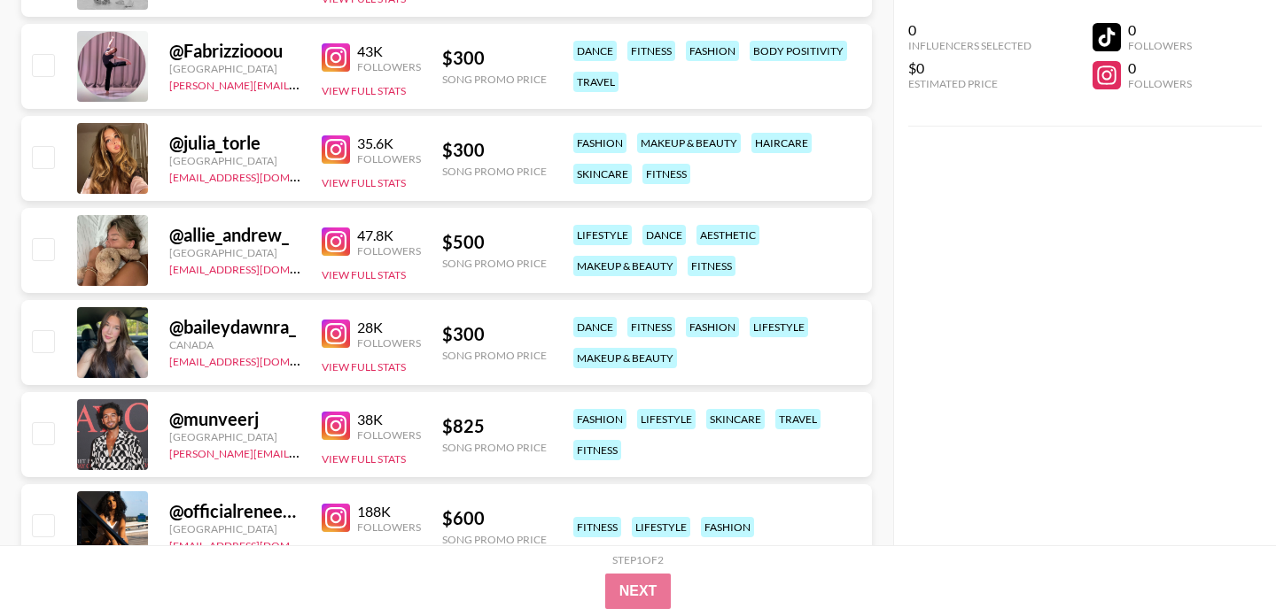
click at [333, 321] on img at bounding box center [336, 334] width 28 height 28
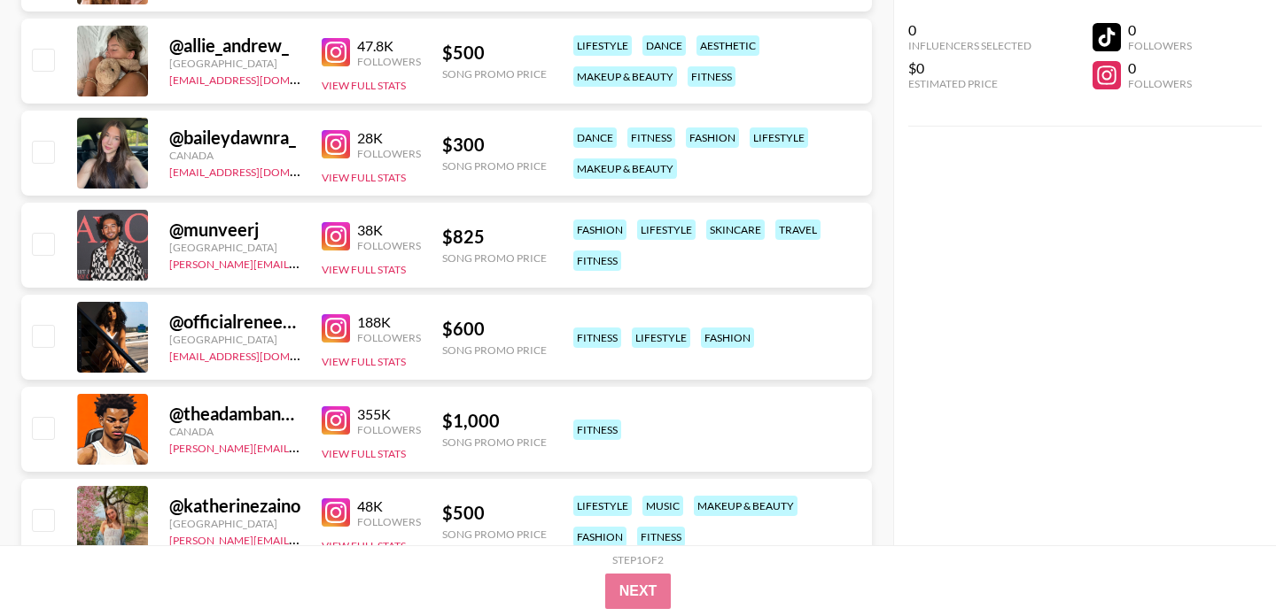
scroll to position [8026, 0]
click at [335, 330] on img at bounding box center [336, 328] width 28 height 28
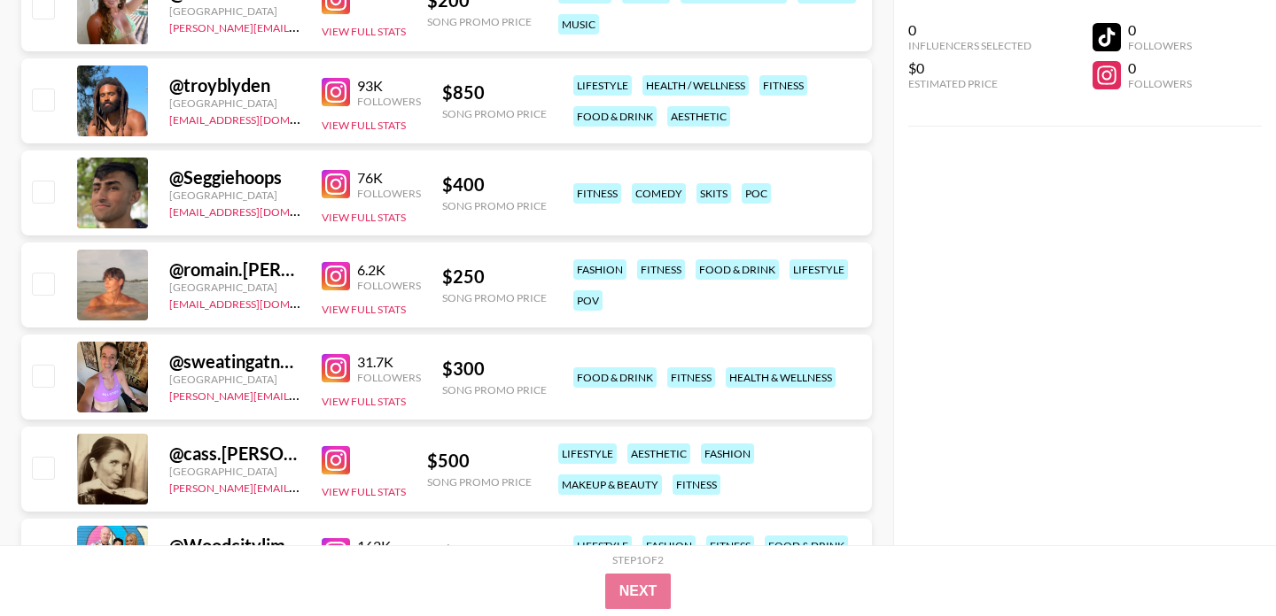
scroll to position [10566, 0]
click at [336, 361] on img at bounding box center [336, 367] width 28 height 28
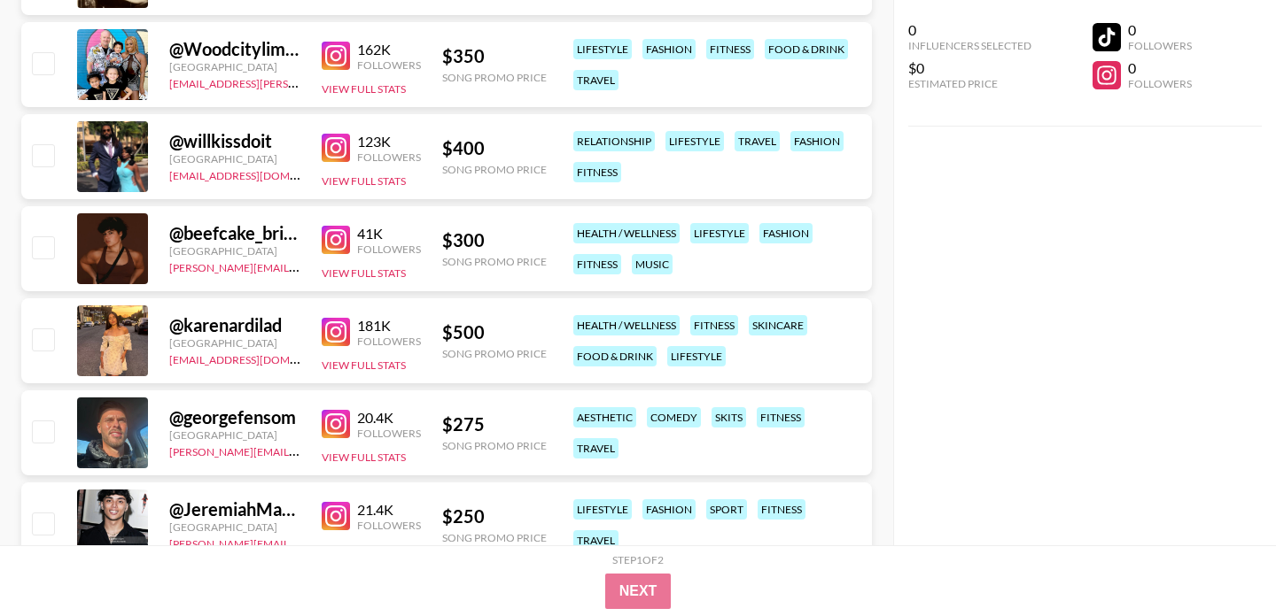
scroll to position [11074, 0]
